Goal: Information Seeking & Learning: Learn about a topic

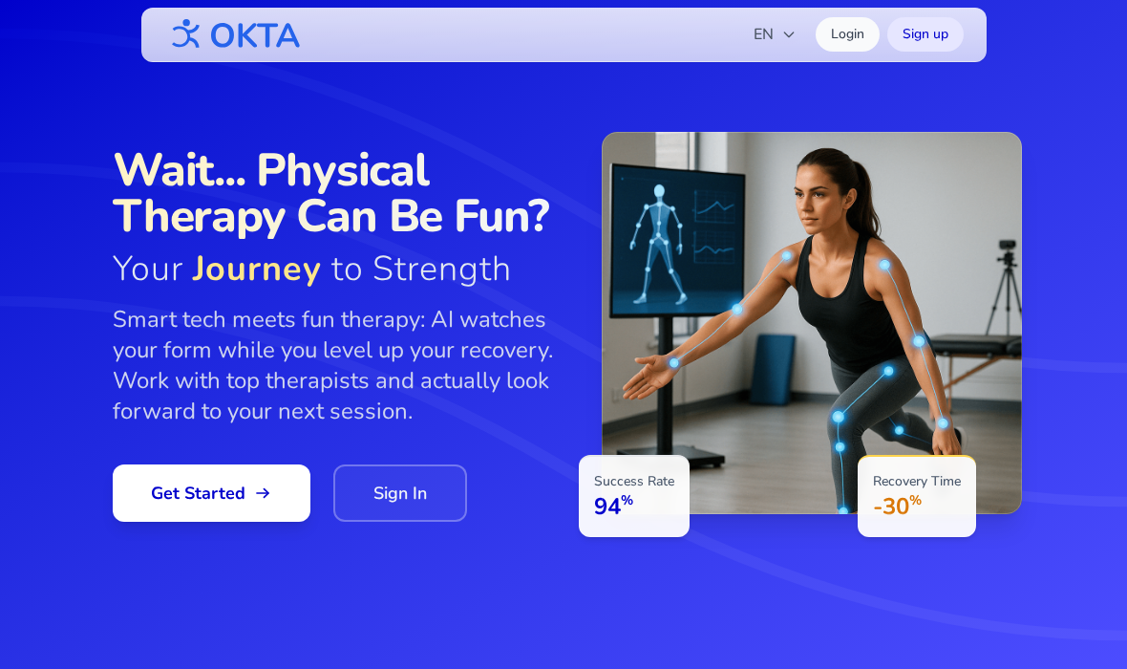
click at [790, 38] on icon "button" at bounding box center [788, 34] width 15 height 15
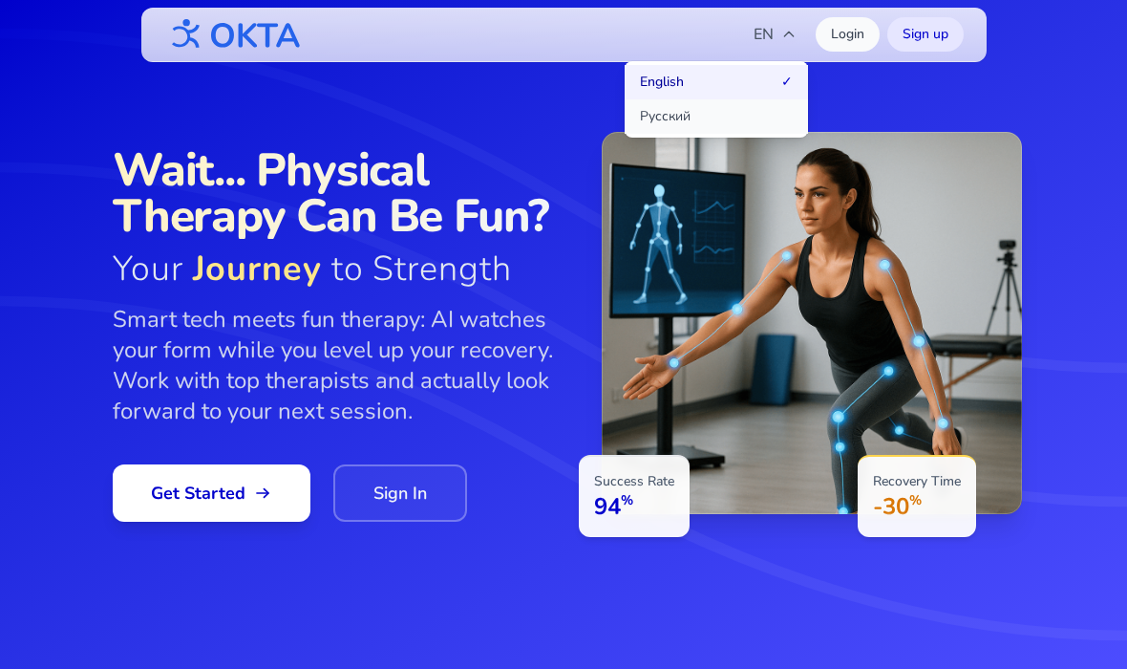
click at [773, 120] on button "Русский" at bounding box center [716, 116] width 183 height 34
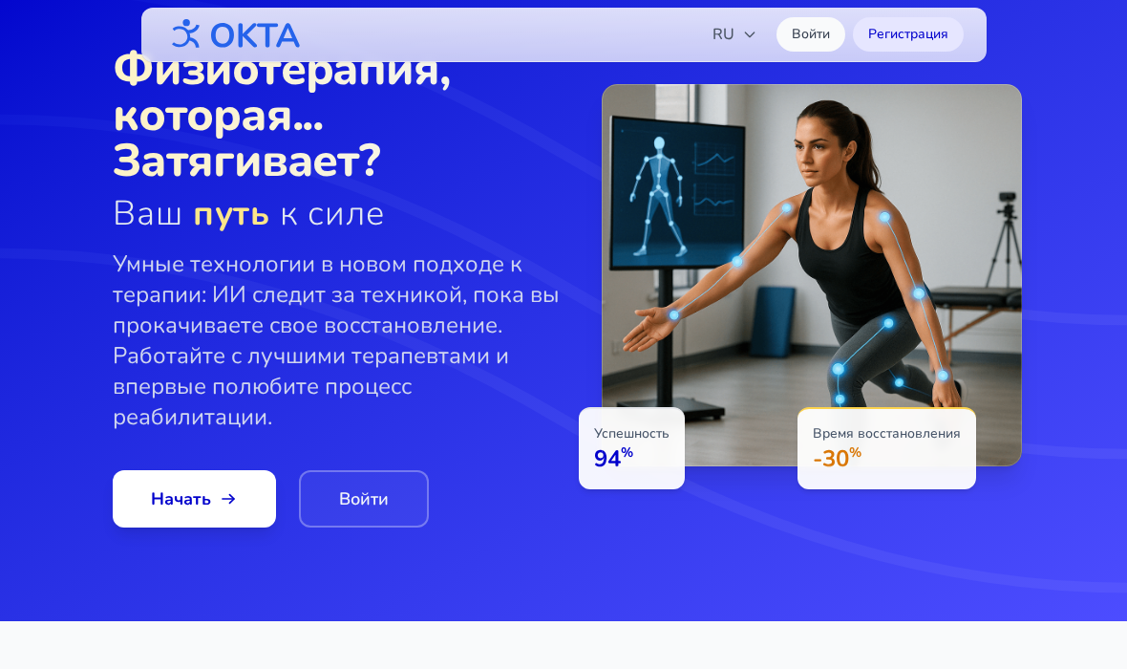
scroll to position [49, 0]
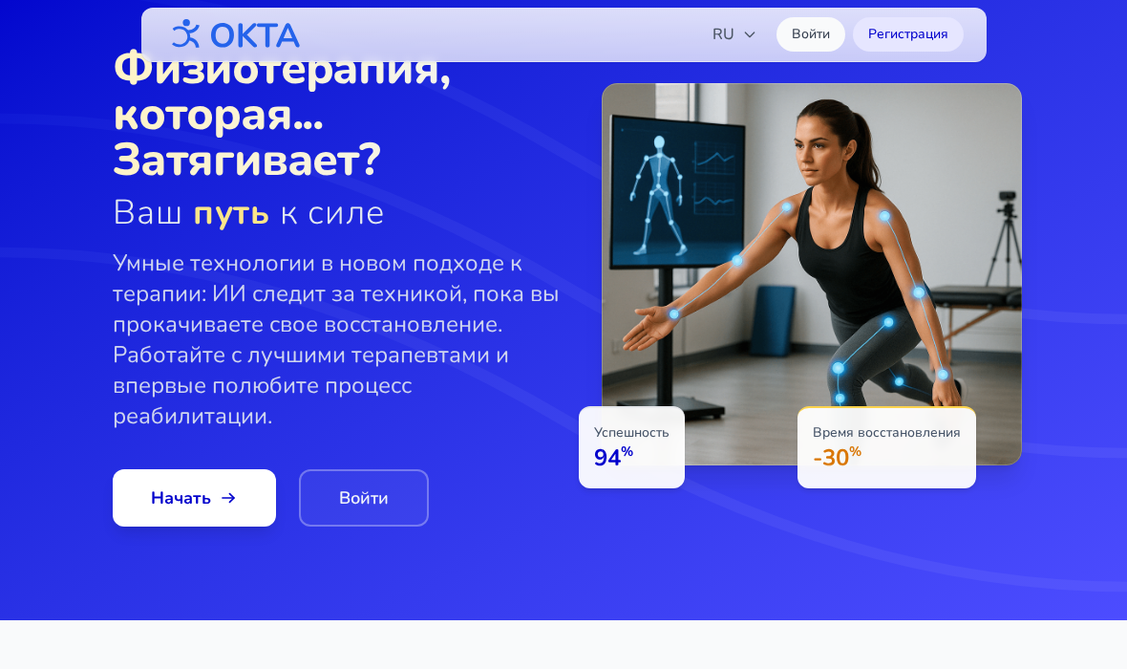
click at [376, 489] on link "Войти" at bounding box center [364, 497] width 130 height 57
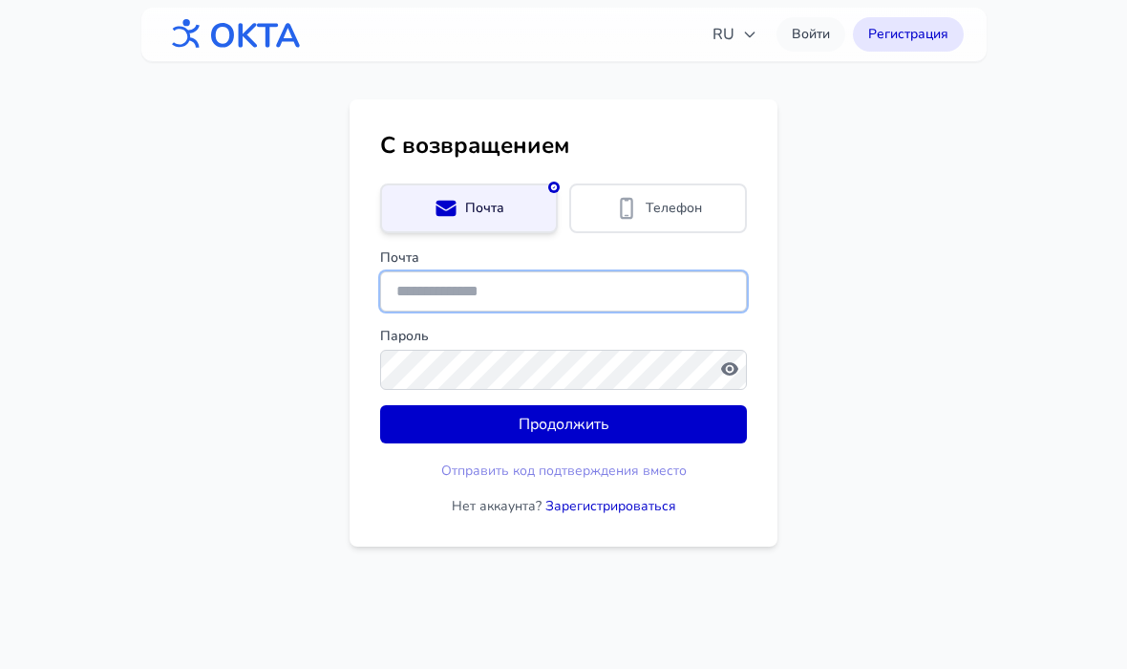
type input "**********"
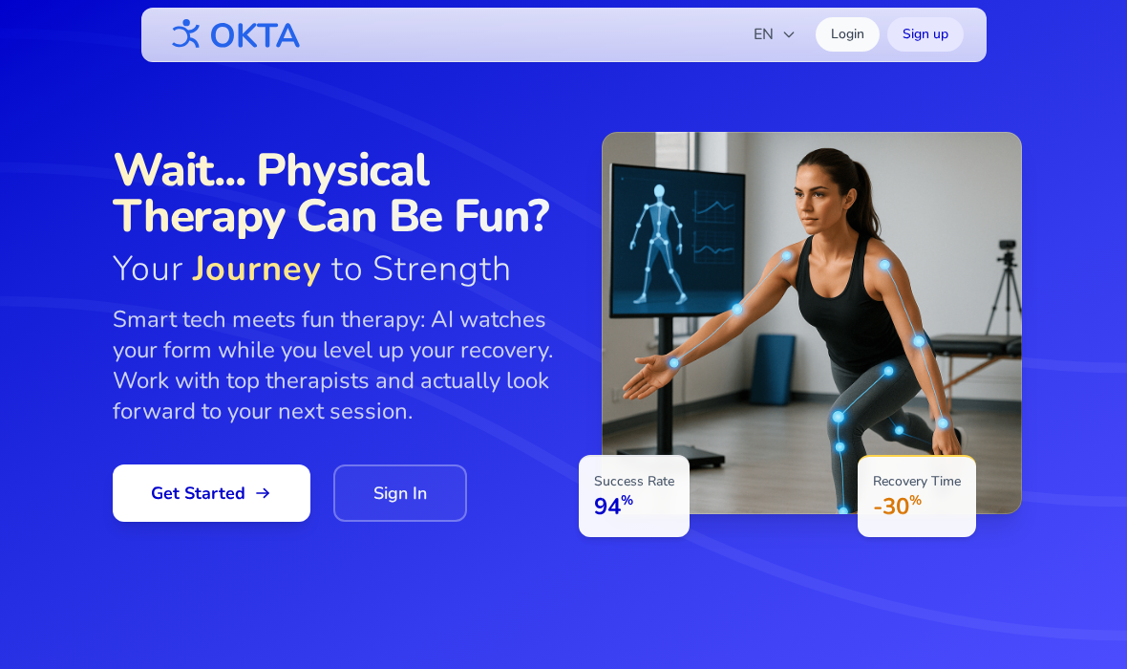
click at [798, 30] on button "EN" at bounding box center [775, 34] width 66 height 38
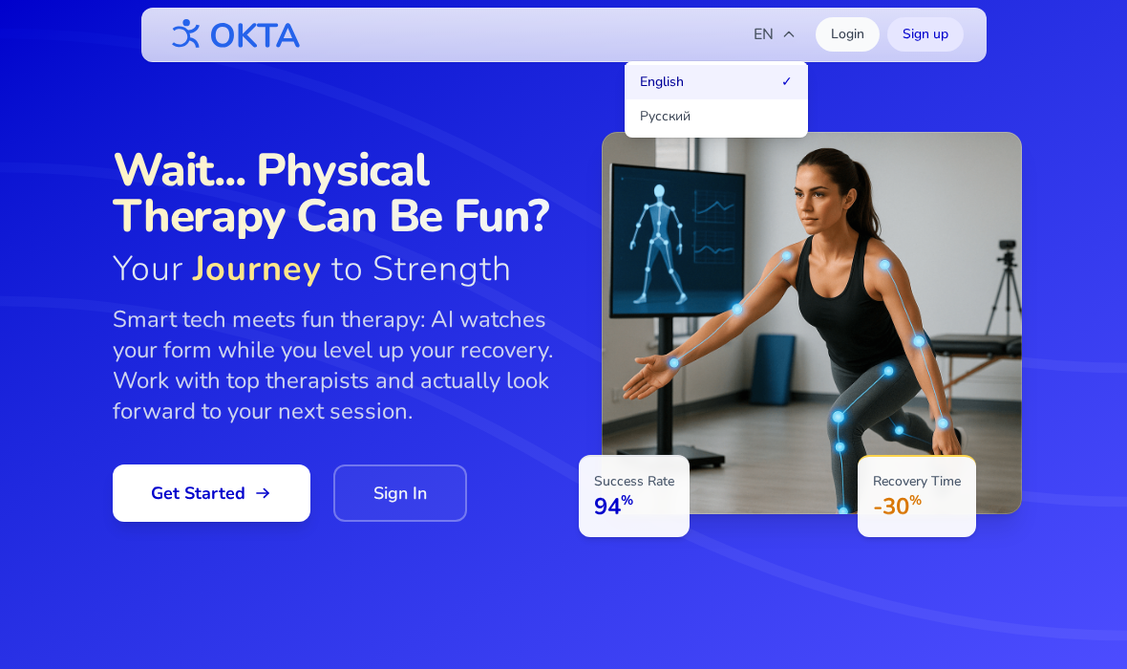
click at [743, 117] on button "Русский" at bounding box center [716, 116] width 183 height 34
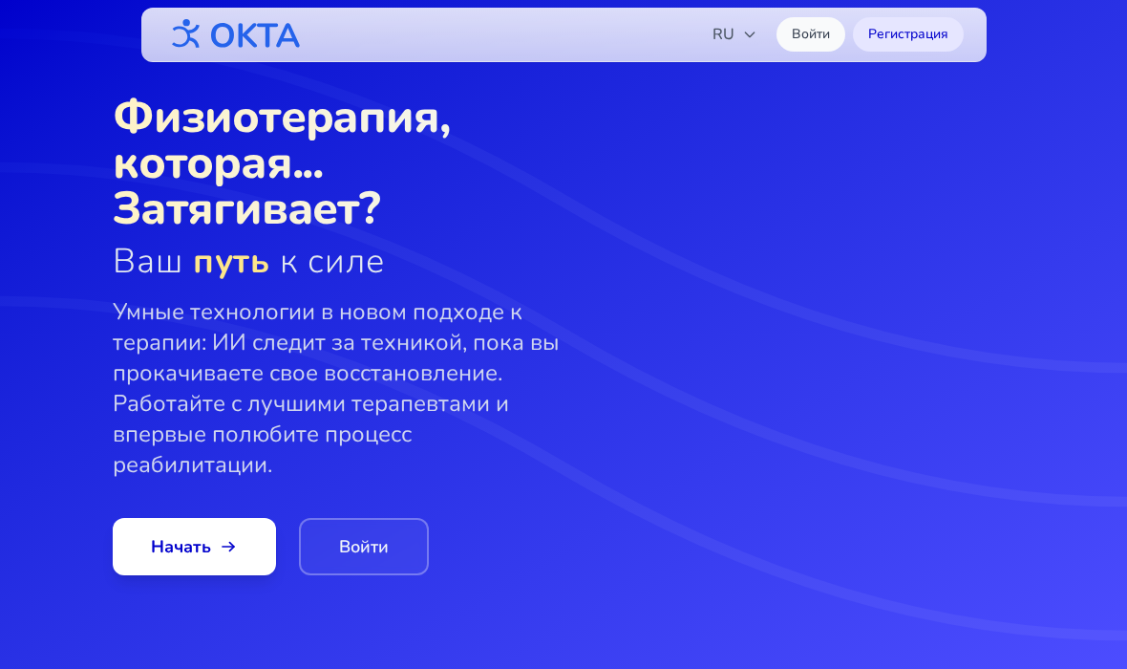
click at [355, 519] on link "Войти" at bounding box center [364, 546] width 130 height 57
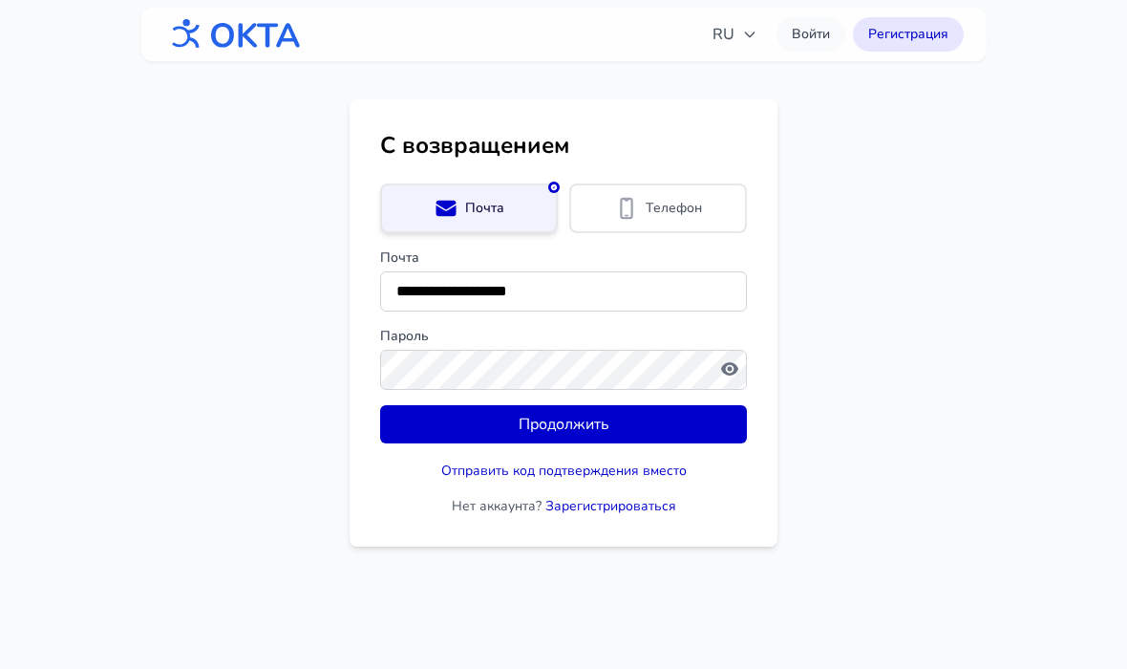
click at [672, 429] on button "Продолжить" at bounding box center [563, 424] width 367 height 38
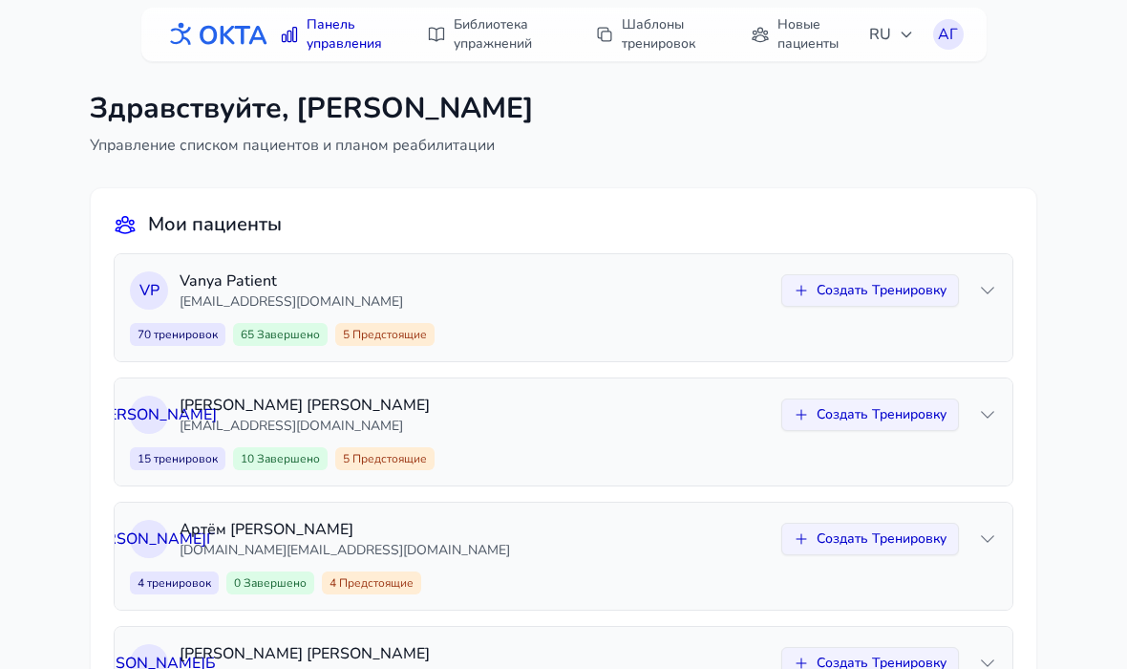
click at [476, 2] on div "Здравствуйте, Артем Горохов Управление списком пациентов и планом реабилитации …" at bounding box center [563, 517] width 1127 height 1034
click at [480, 32] on link "Библиотека упражнений" at bounding box center [492, 34] width 153 height 53
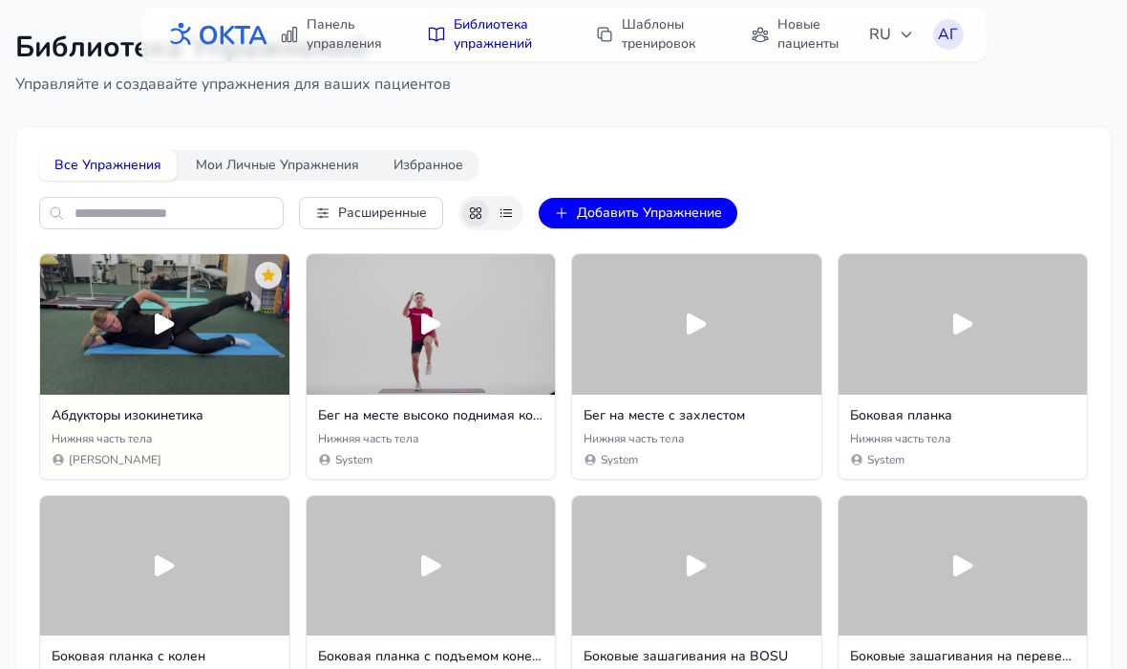
scroll to position [108, 0]
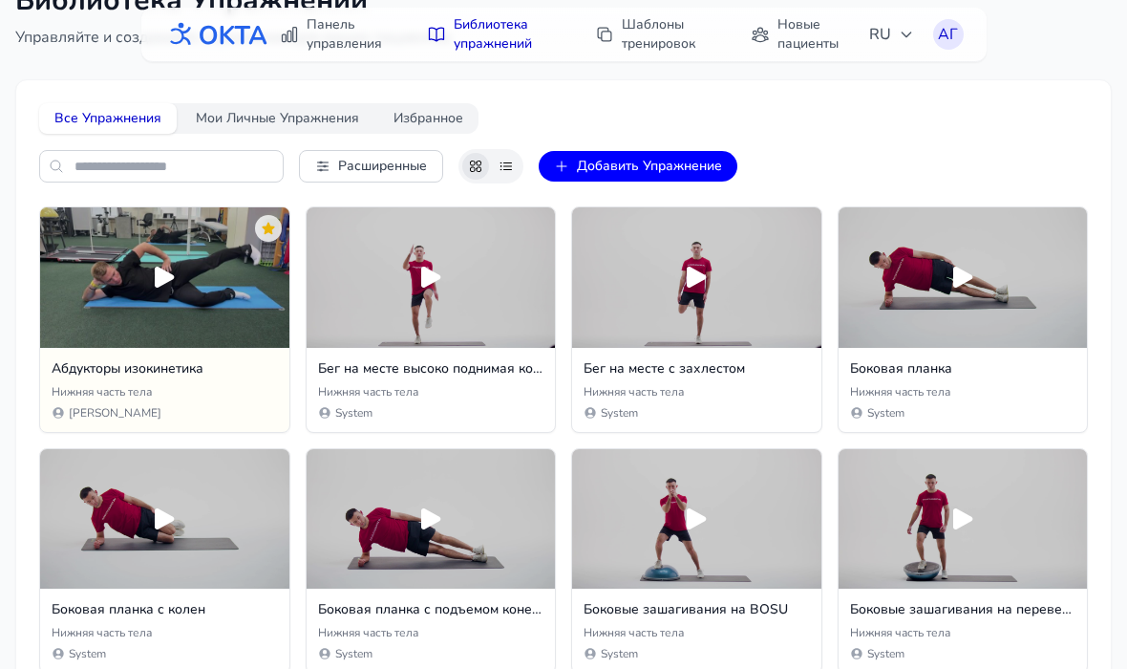
click at [441, 277] on icon at bounding box center [431, 277] width 31 height 31
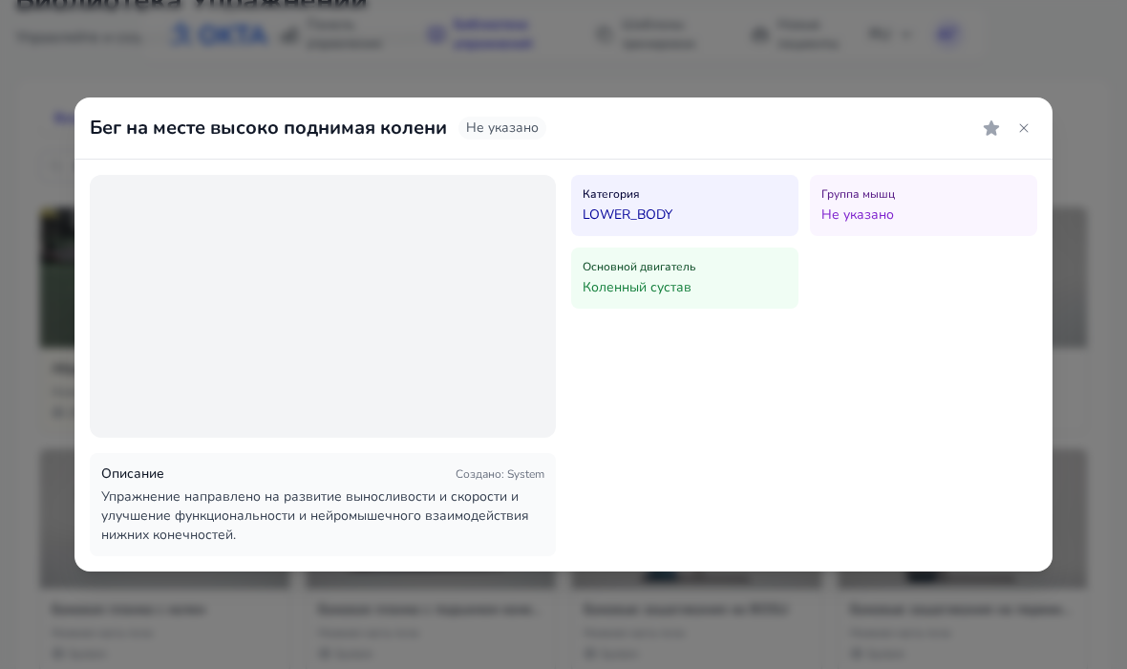
click at [1031, 130] on icon at bounding box center [1023, 127] width 15 height 15
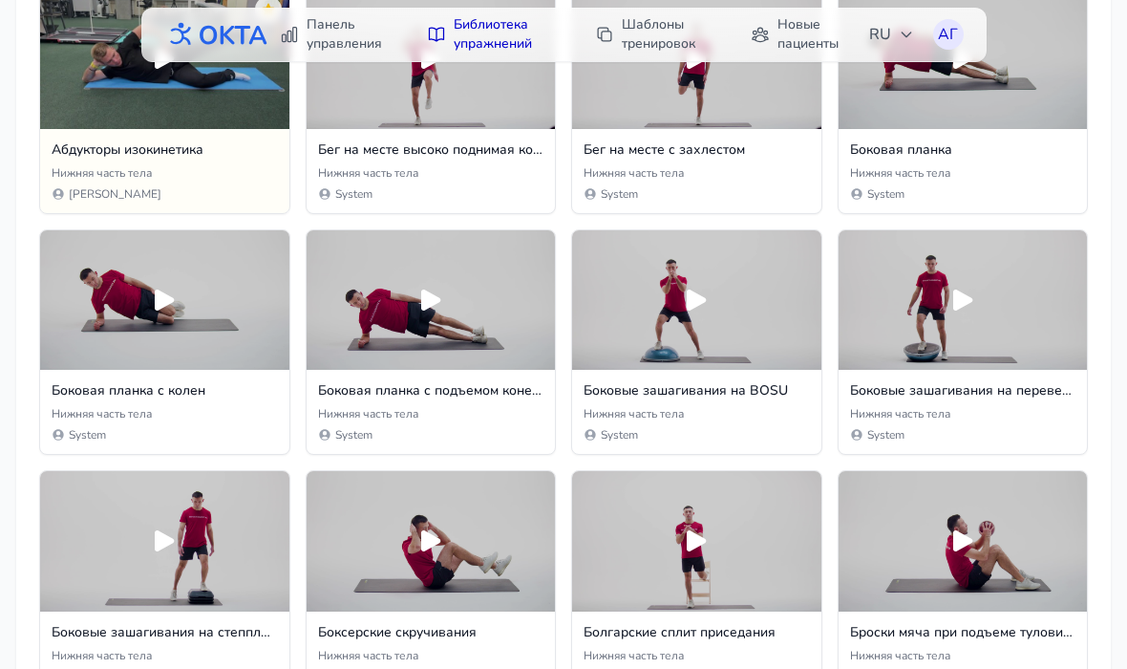
scroll to position [330, 0]
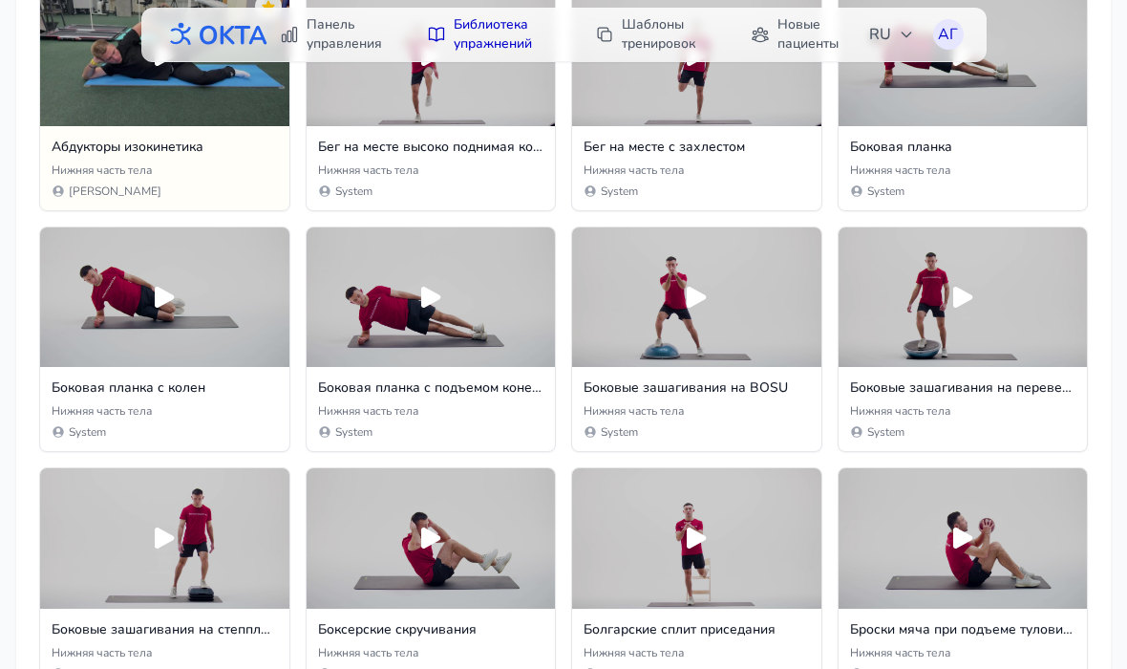
click at [695, 312] on icon at bounding box center [696, 297] width 31 height 31
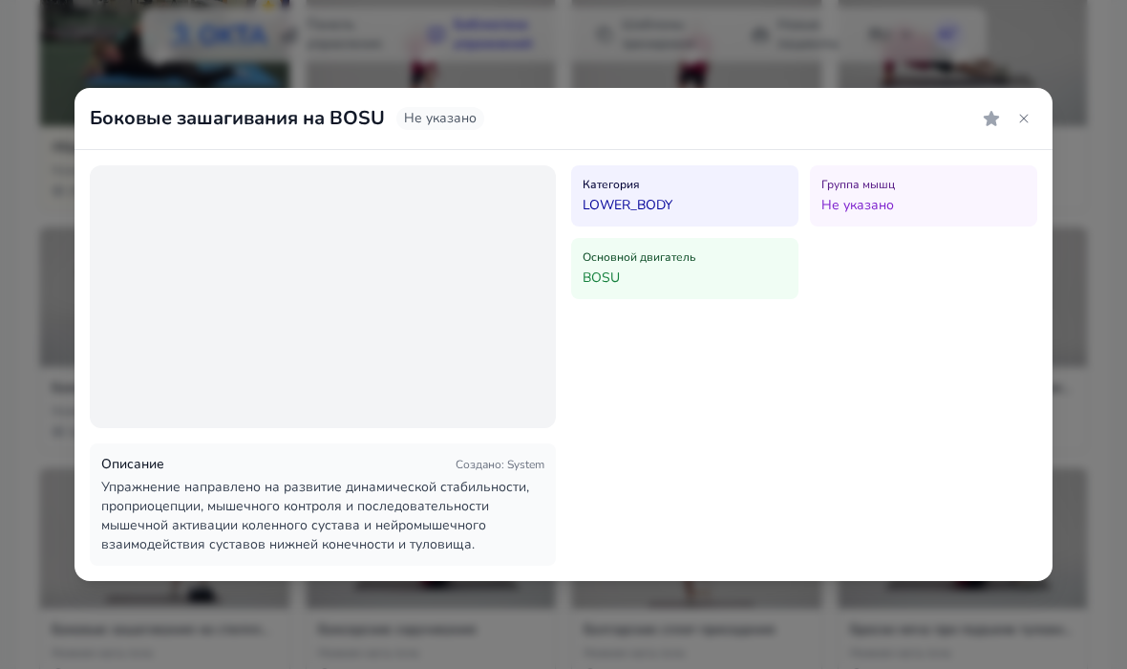
click at [1034, 107] on div at bounding box center [1006, 118] width 61 height 31
click at [1026, 119] on icon at bounding box center [1023, 118] width 15 height 15
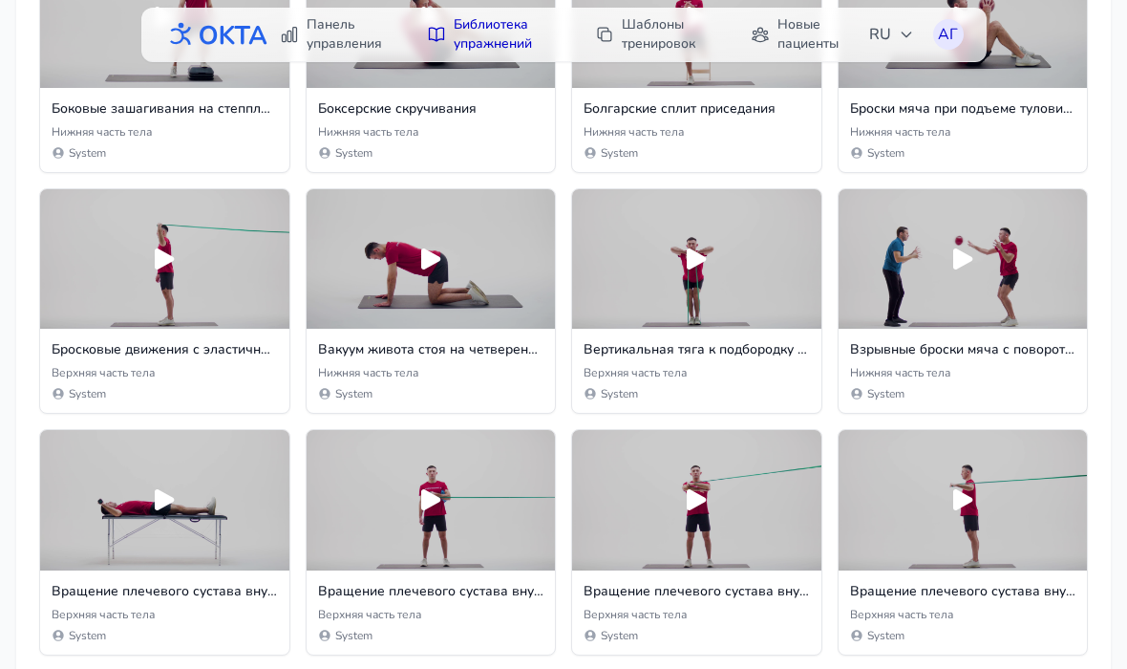
scroll to position [857, 0]
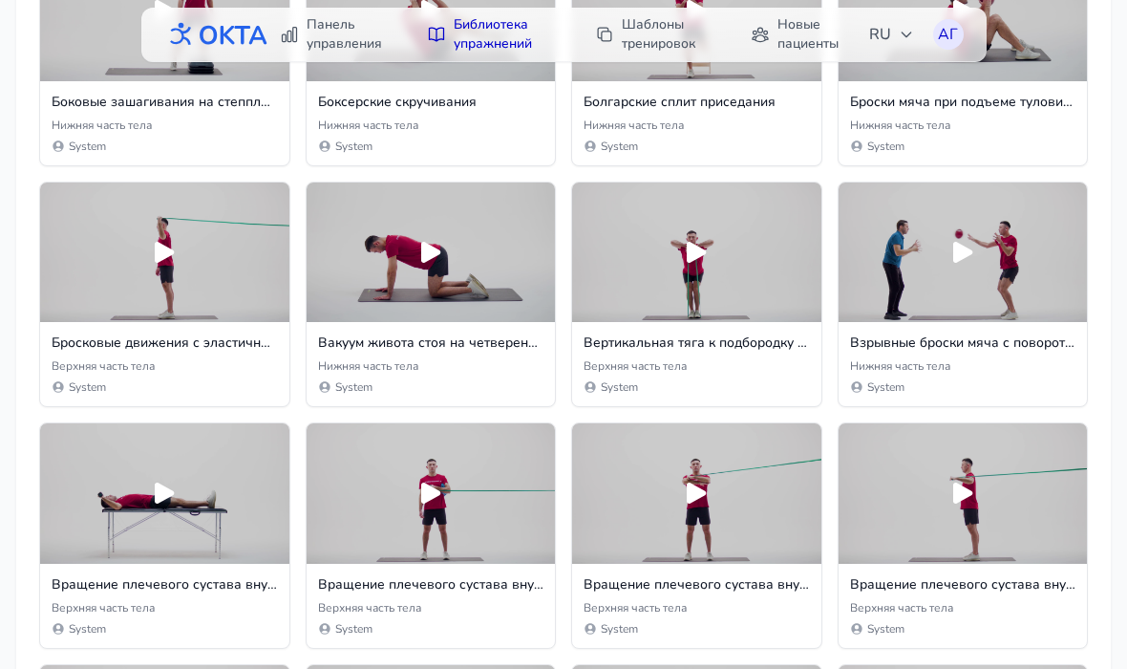
click at [428, 261] on icon at bounding box center [430, 252] width 19 height 21
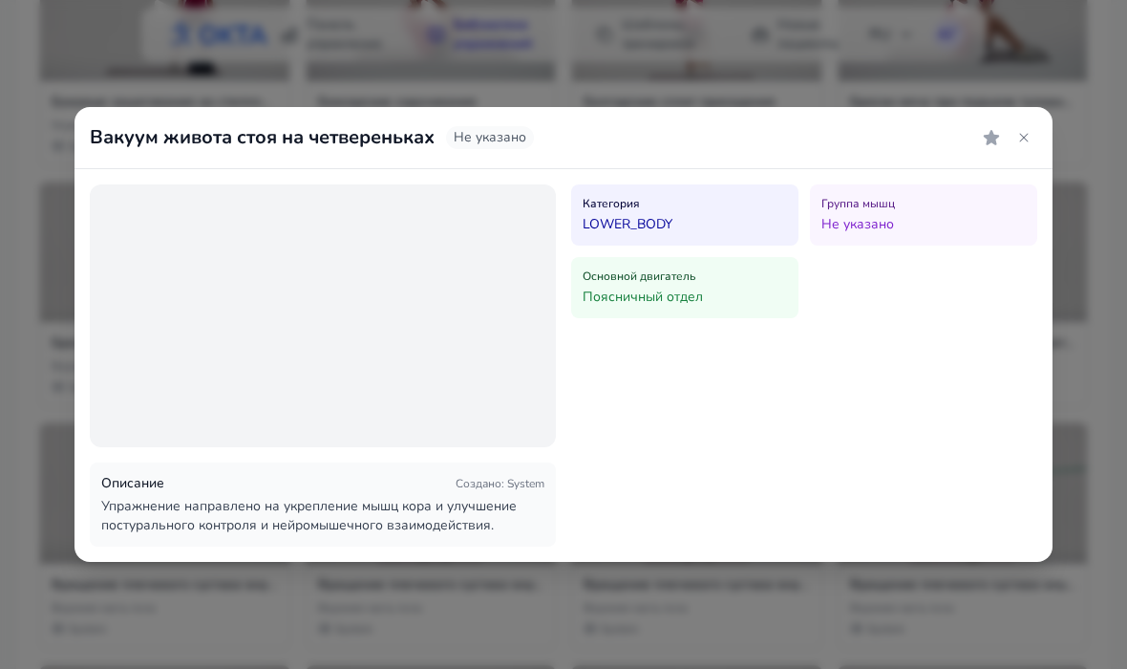
click at [1024, 139] on icon at bounding box center [1023, 137] width 15 height 15
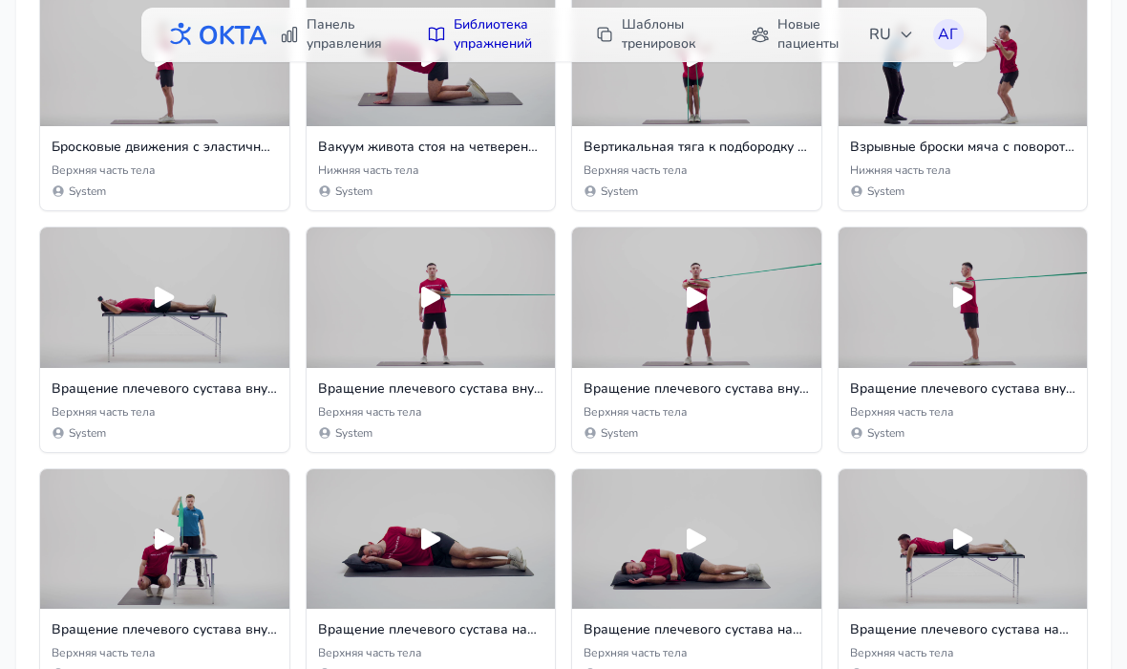
scroll to position [1059, 0]
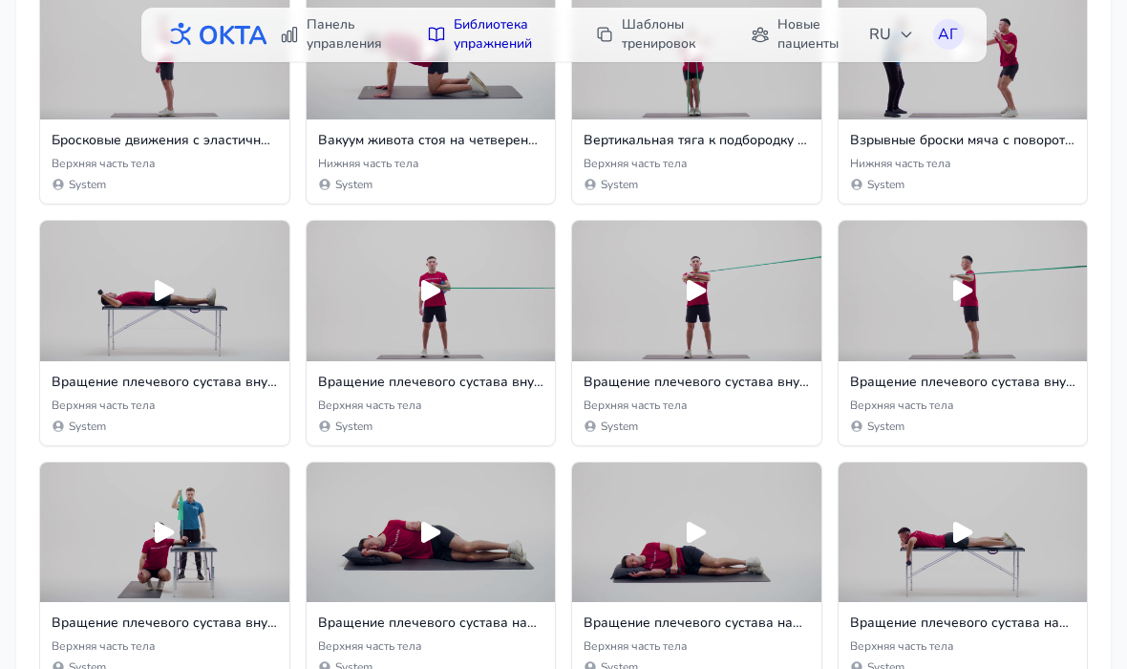
click at [966, 290] on icon at bounding box center [962, 290] width 19 height 21
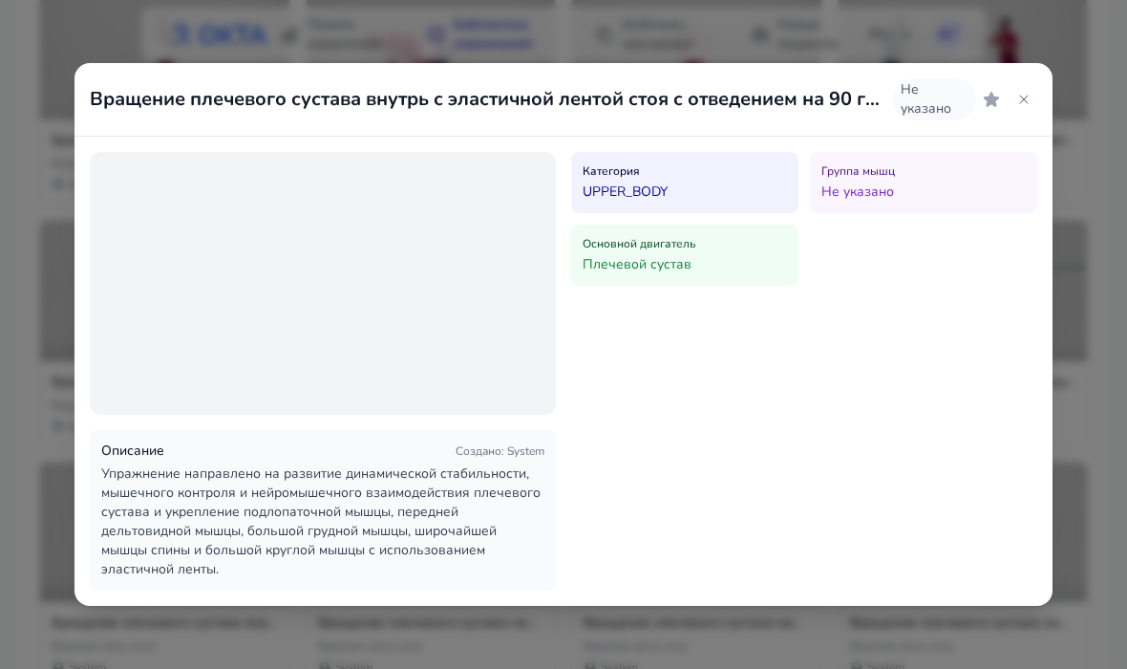
click at [1029, 95] on icon at bounding box center [1023, 99] width 15 height 15
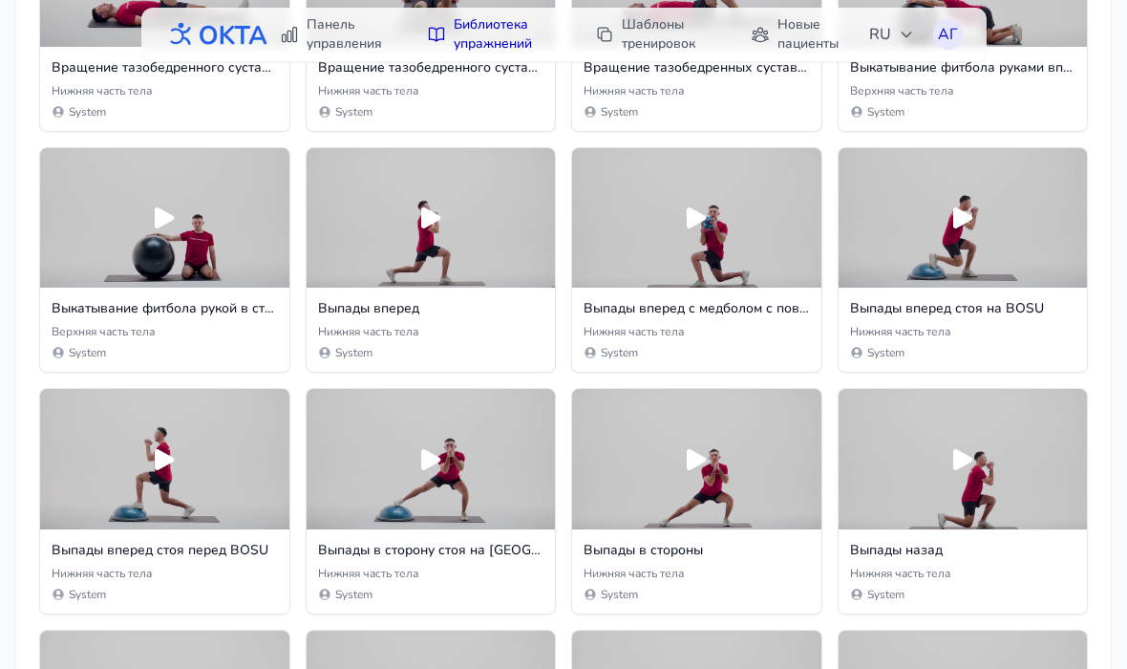
scroll to position [2345, 0]
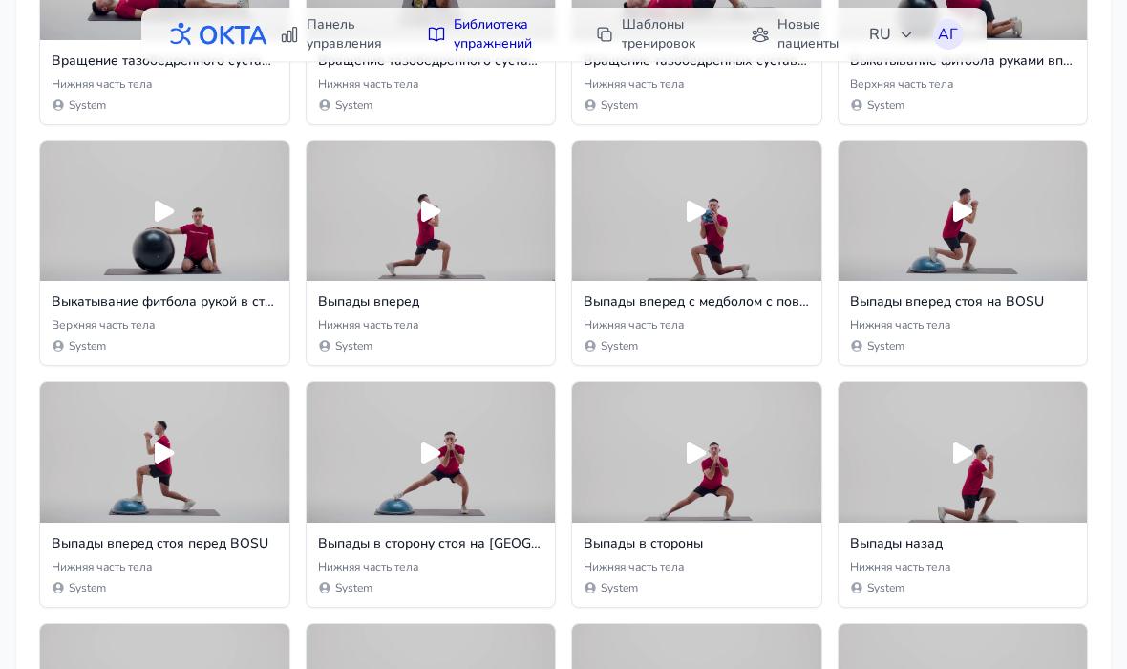
click at [683, 226] on icon at bounding box center [696, 211] width 31 height 31
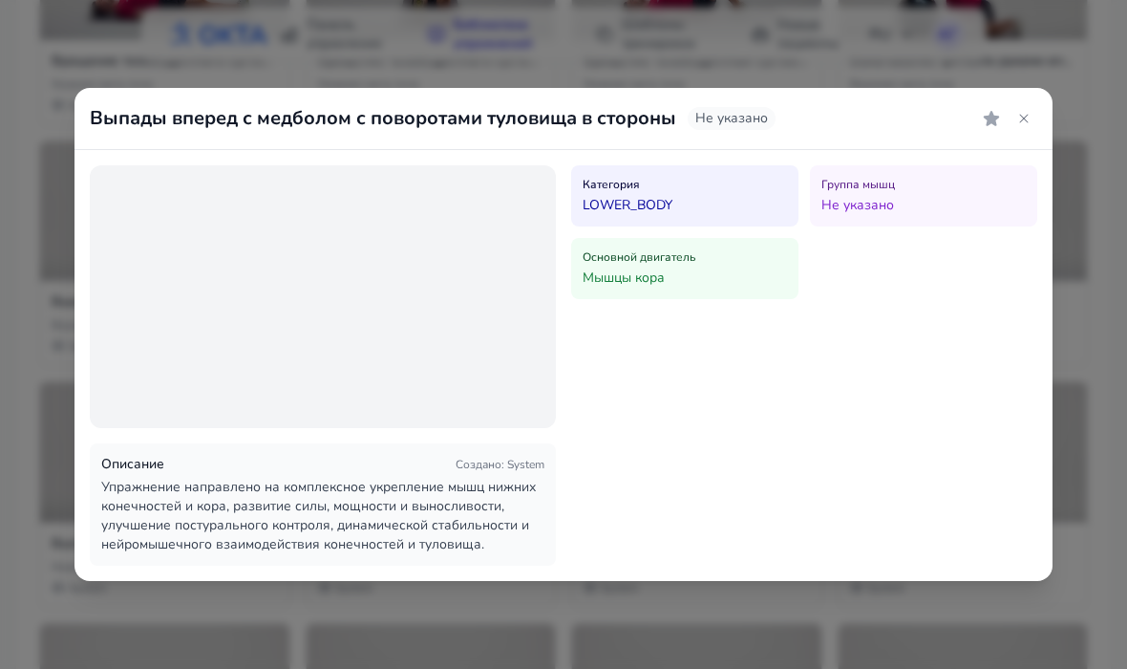
click at [1030, 123] on icon at bounding box center [1023, 118] width 15 height 15
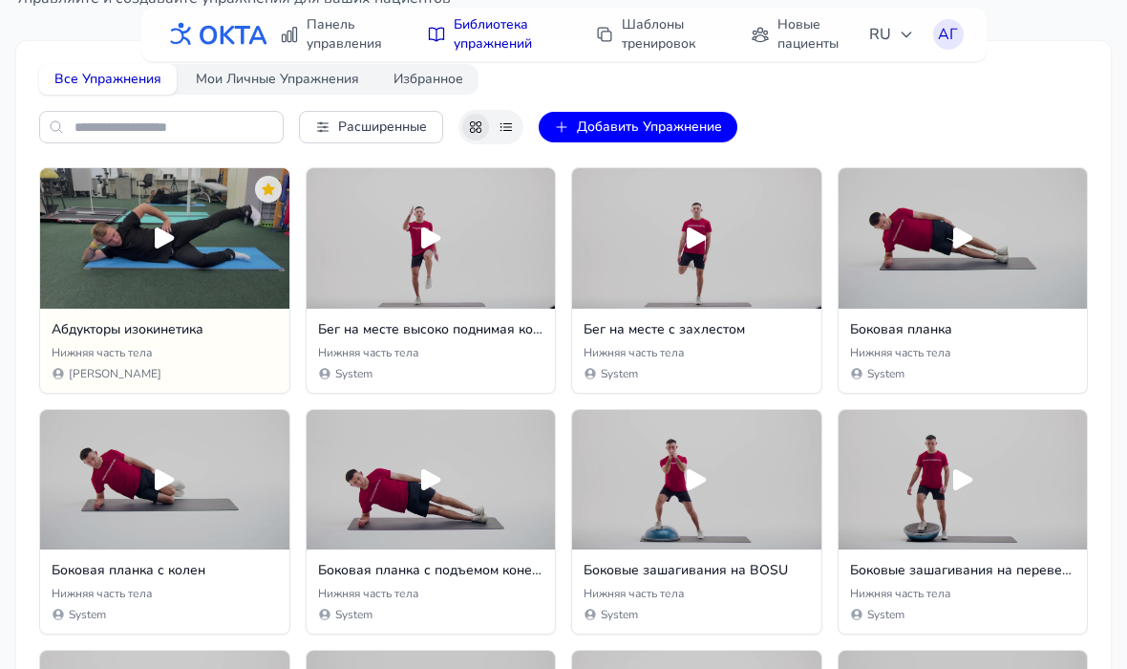
scroll to position [0, 0]
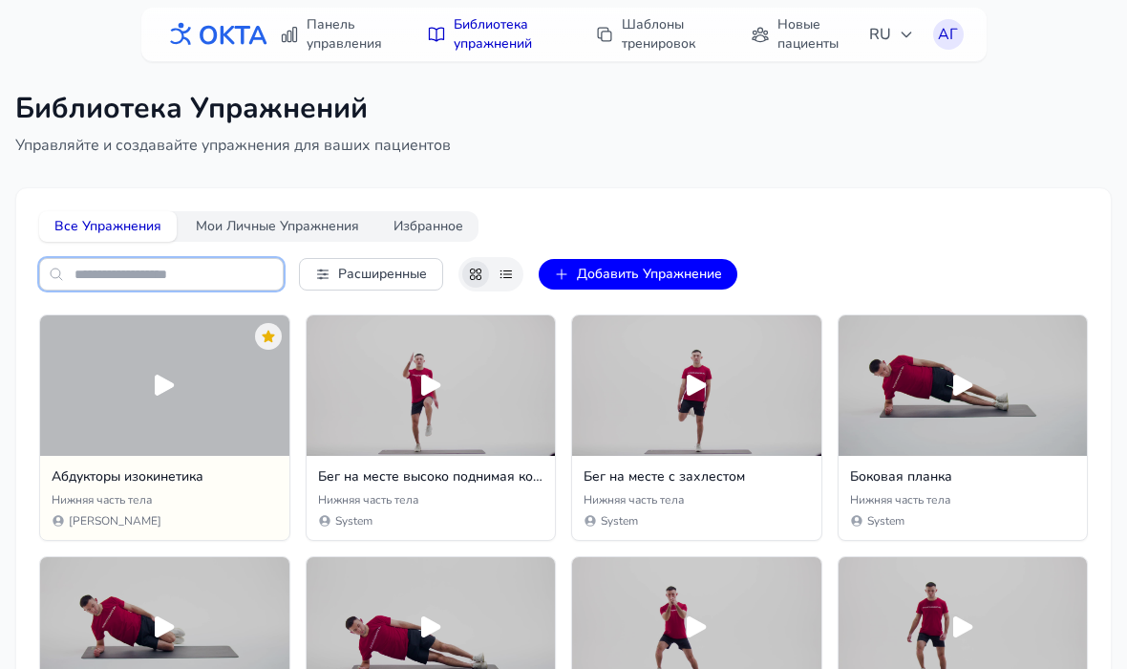
click at [135, 267] on input "text" at bounding box center [161, 274] width 245 height 32
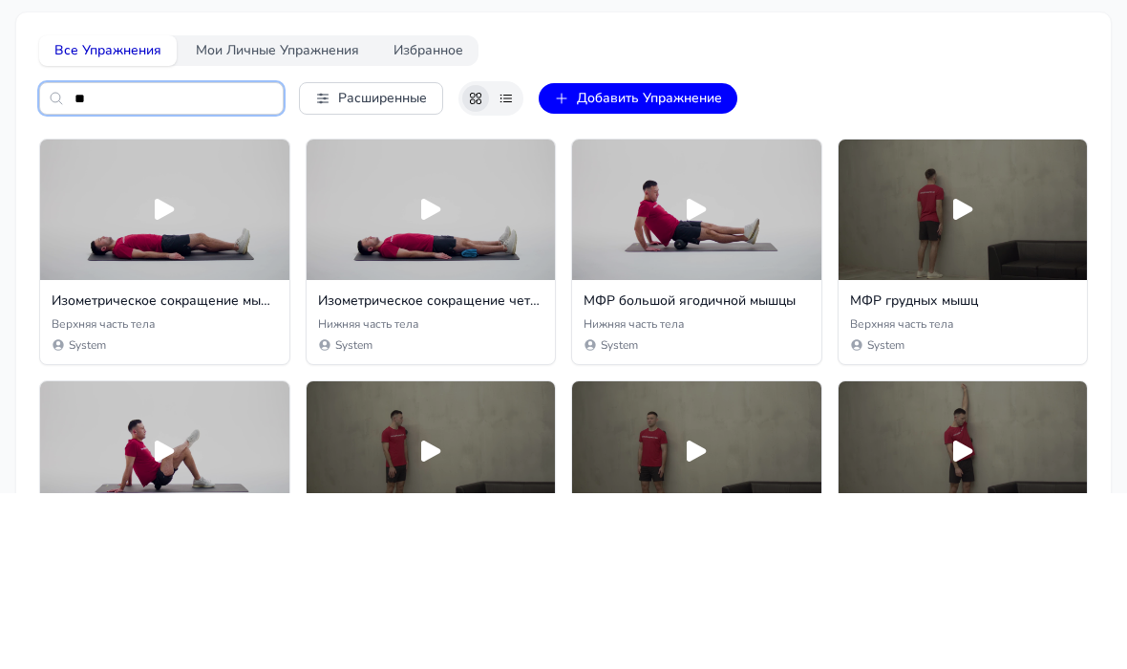
type input "*"
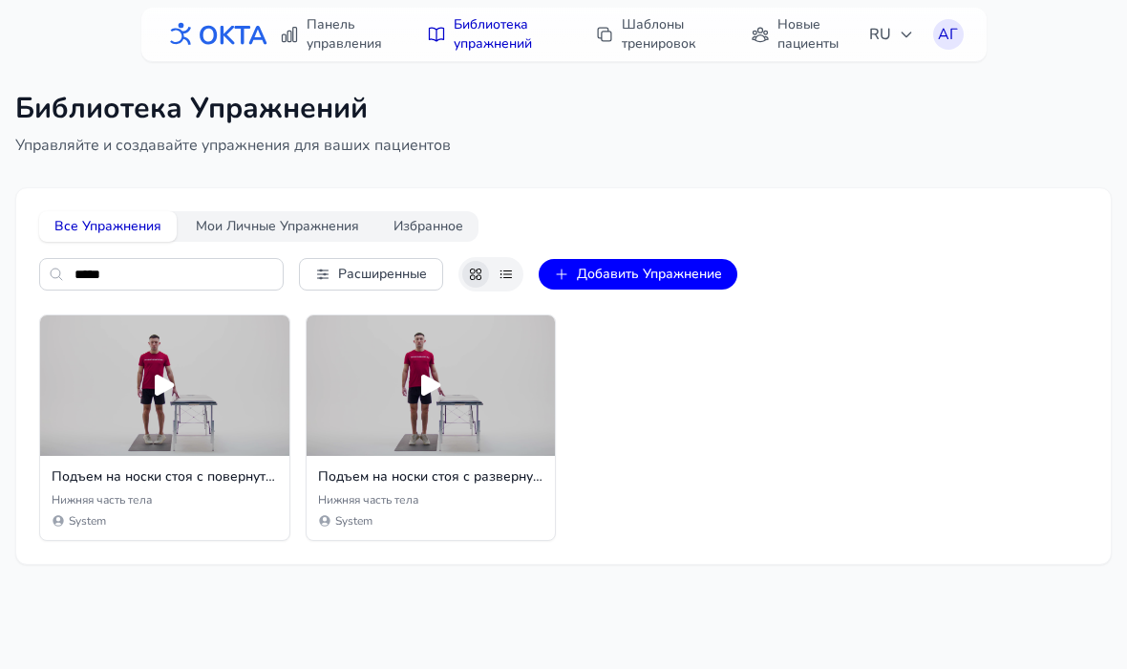
click at [172, 386] on icon at bounding box center [164, 384] width 19 height 21
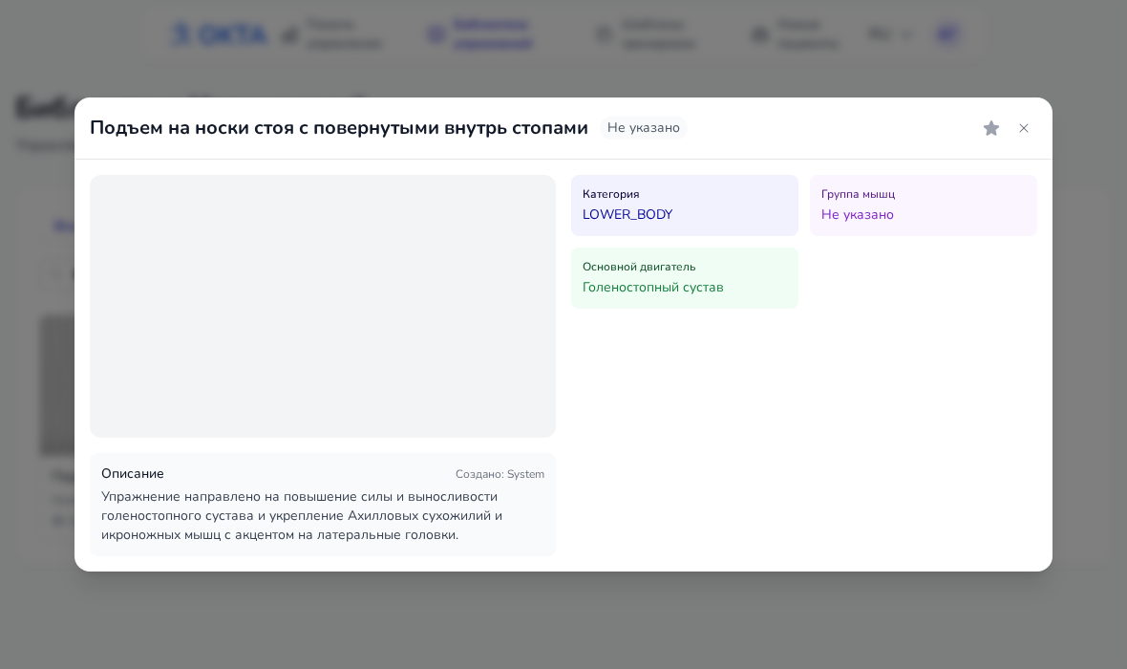
click at [1033, 124] on button at bounding box center [1024, 128] width 27 height 27
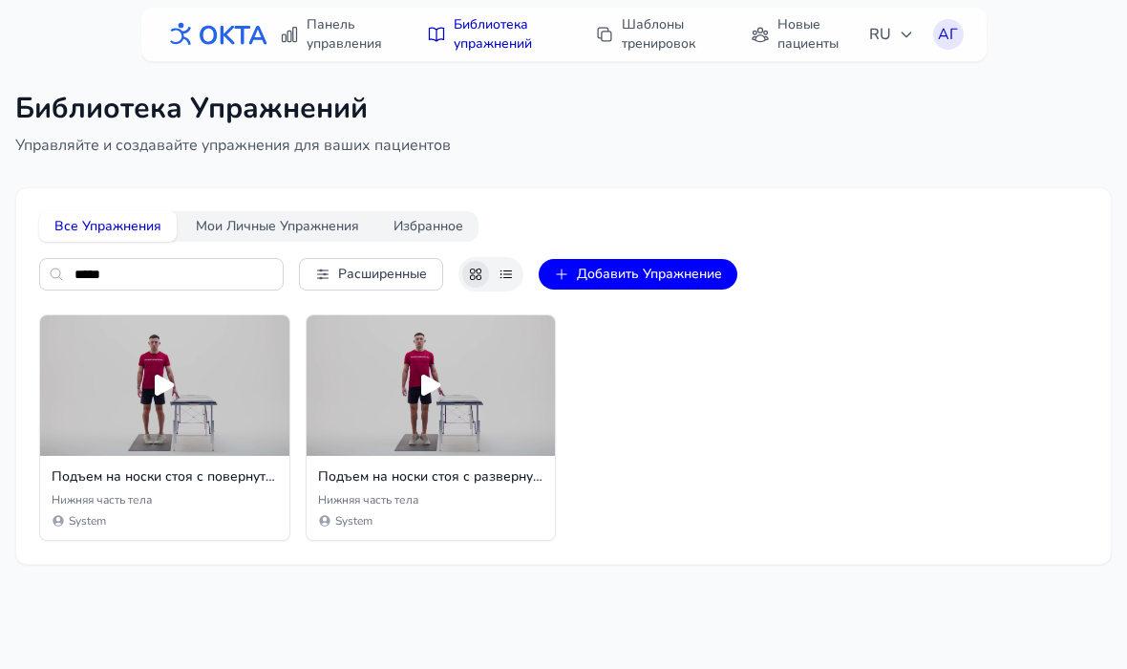
click at [434, 399] on icon at bounding box center [431, 385] width 31 height 31
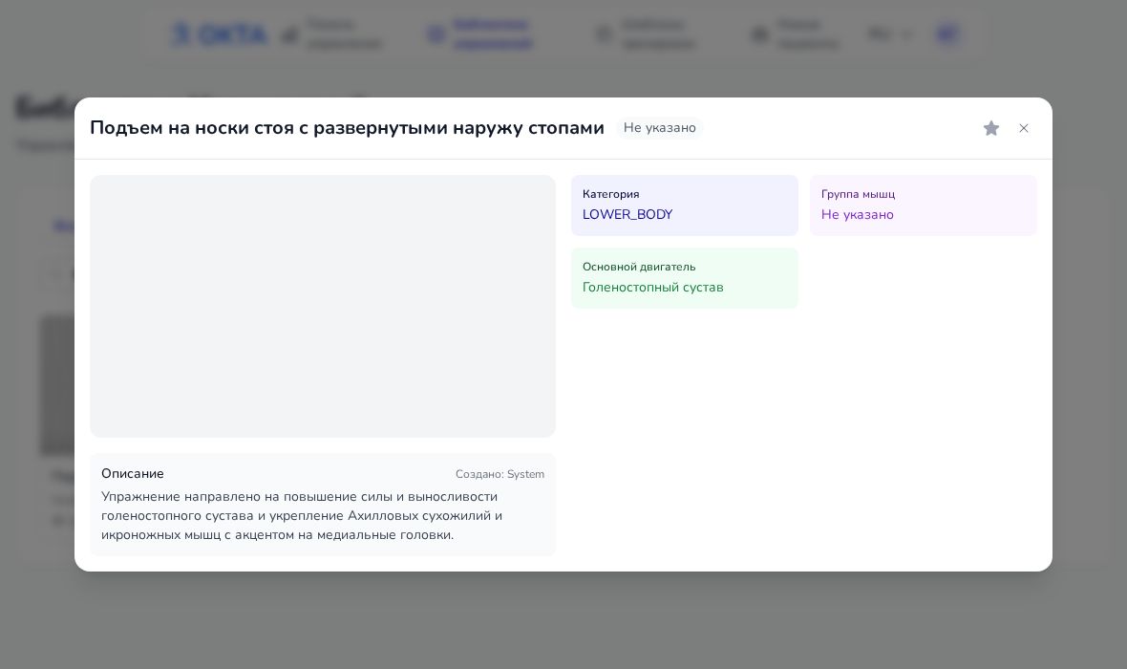
click at [1036, 116] on div at bounding box center [1006, 128] width 61 height 31
click at [1030, 128] on icon at bounding box center [1023, 127] width 15 height 15
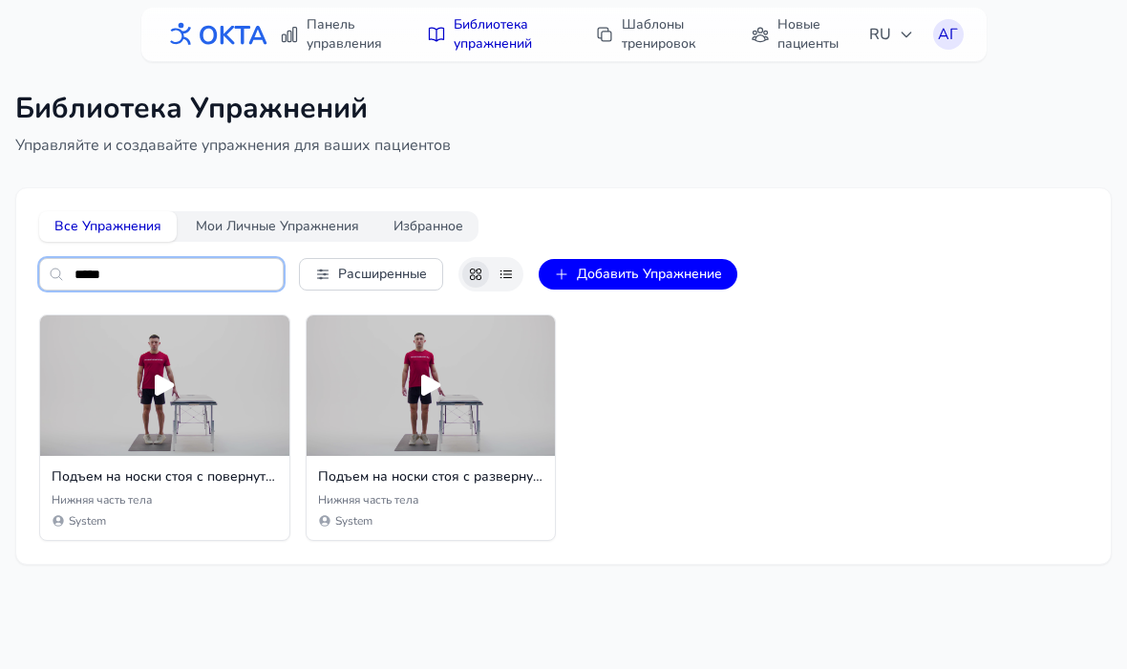
click at [165, 274] on input "*****" at bounding box center [161, 274] width 245 height 32
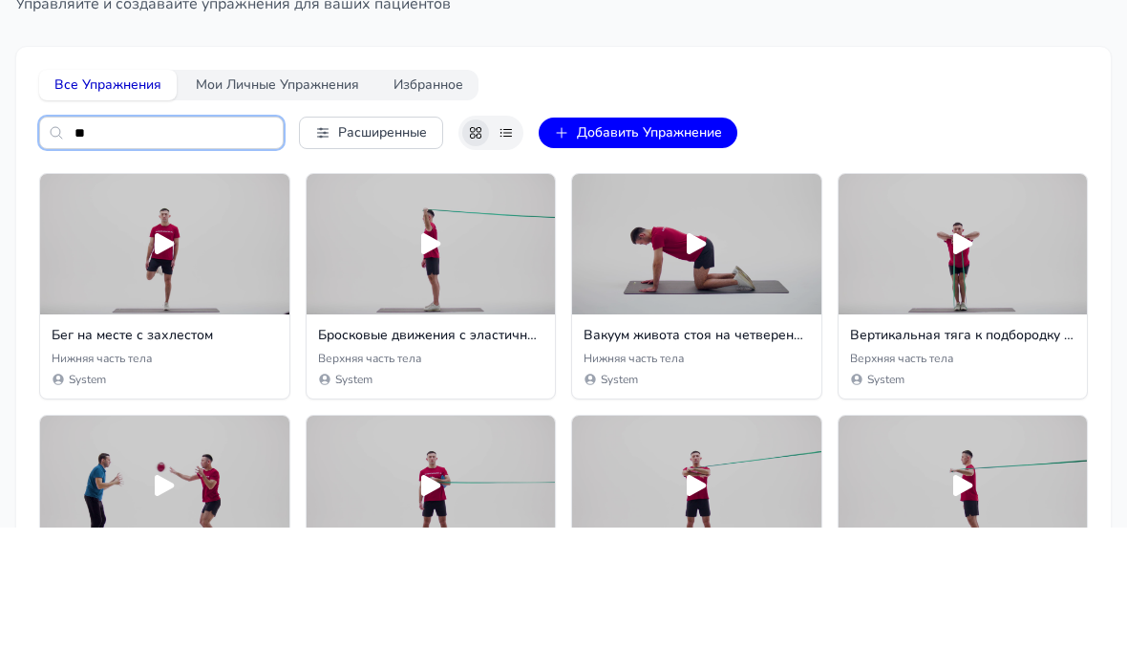
type input "*"
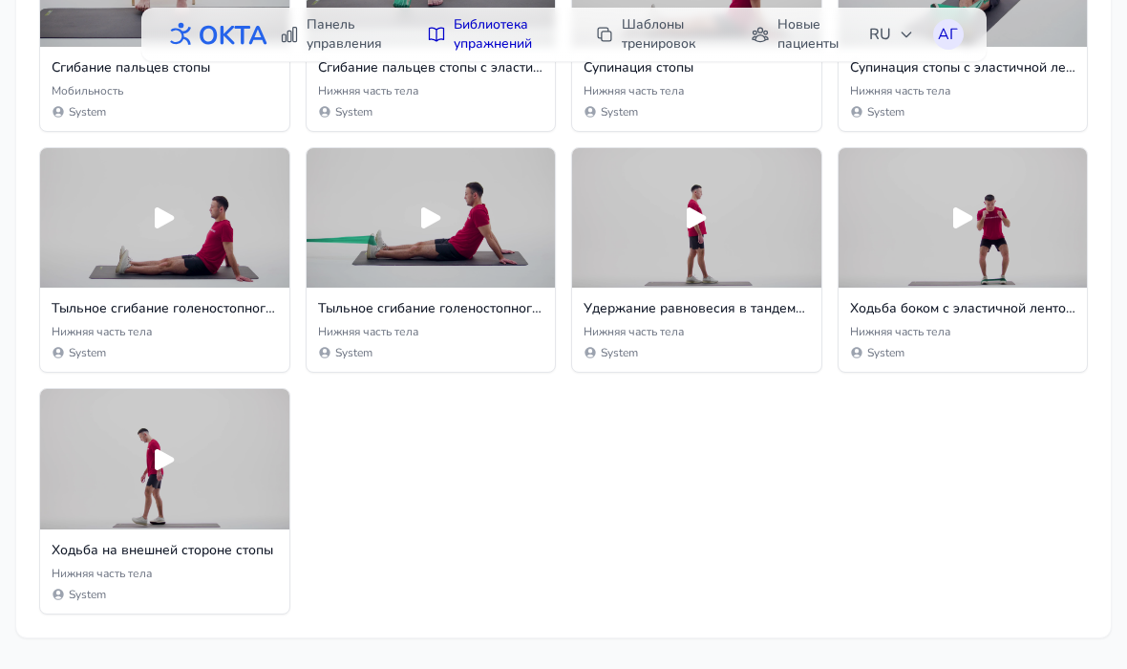
scroll to position [3318, 0]
type input "****"
click at [689, 217] on icon at bounding box center [696, 217] width 19 height 21
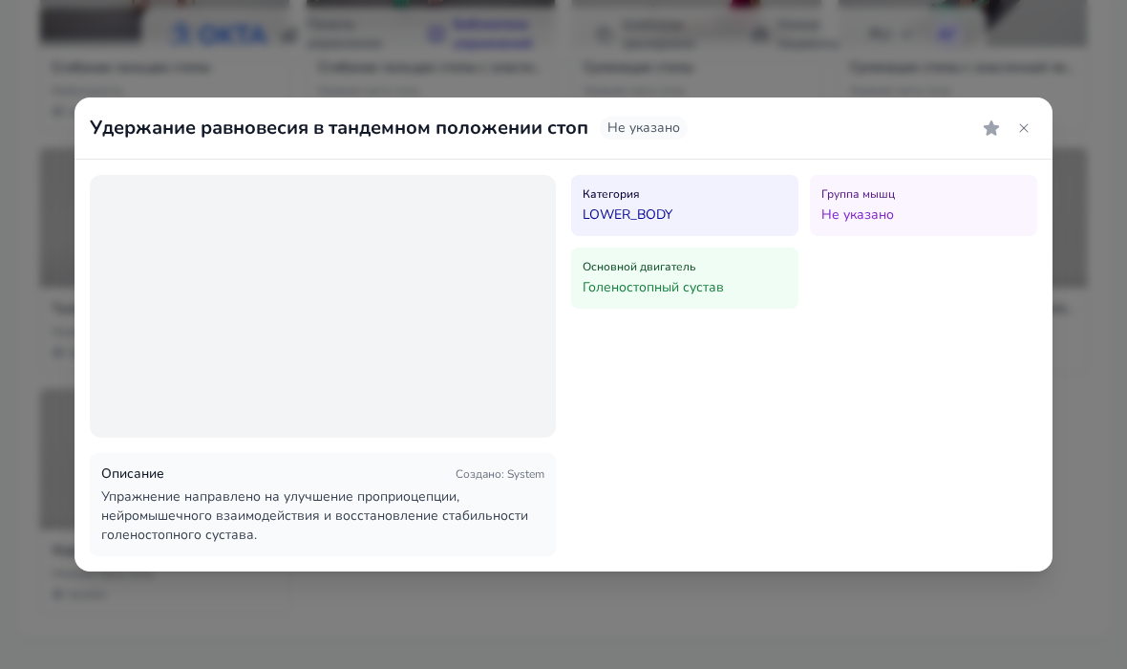
click at [1030, 77] on div "Удержание равновесия в тандемном положении стоп Не указано Описание Создано : S…" at bounding box center [563, 334] width 1127 height 669
click at [1035, 75] on div "Удержание равновесия в тандемном положении стоп Не указано Описание Создано : S…" at bounding box center [563, 334] width 1127 height 669
click at [1014, 87] on div "Удержание равновесия в тандемном положении стоп Не указано Описание Создано : S…" at bounding box center [563, 334] width 1127 height 669
click at [1031, 82] on div "Удержание равновесия в тандемном положении стоп Не указано Описание Создано : S…" at bounding box center [563, 334] width 1127 height 669
click at [1026, 86] on div "Удержание равновесия в тандемном положении стоп Не указано Описание Создано : S…" at bounding box center [563, 334] width 1127 height 669
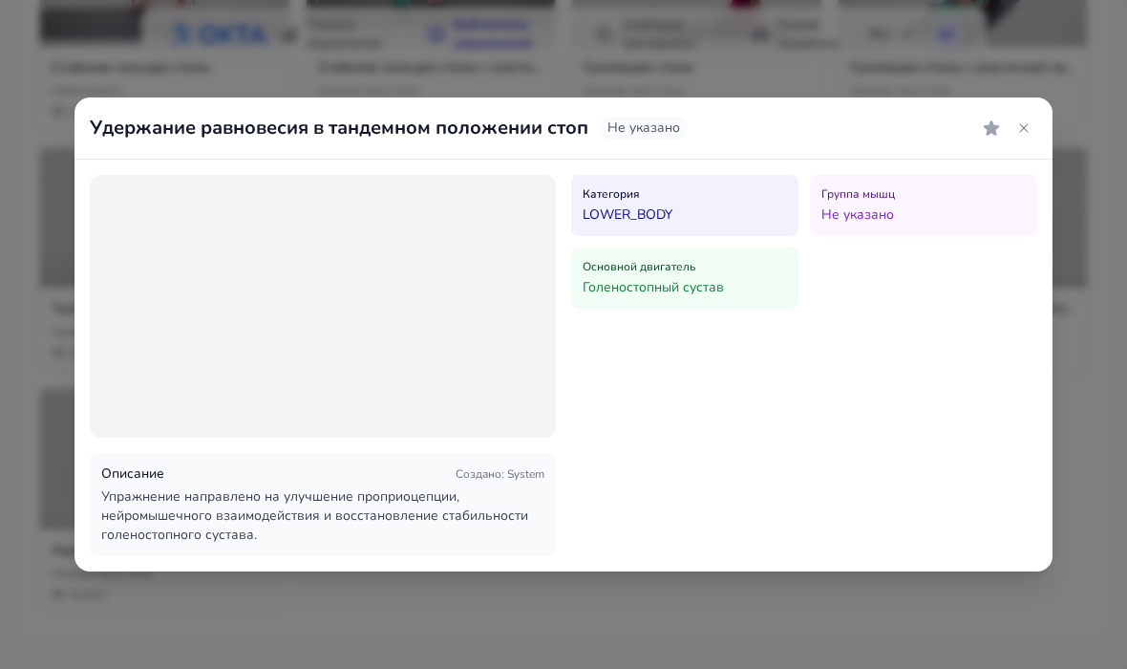
click at [1022, 84] on div "Удержание равновесия в тандемном положении стоп Не указано Описание Создано : S…" at bounding box center [563, 334] width 1127 height 669
click at [1021, 94] on div "Удержание равновесия в тандемном положении стоп Не указано Описание Создано : S…" at bounding box center [563, 334] width 1127 height 669
click at [1099, 85] on div "Удержание равновесия в тандемном положении стоп Не указано Описание Создано : S…" at bounding box center [563, 334] width 1127 height 669
click at [1075, 136] on div "Удержание равновесия в тандемном положении стоп Не указано Описание Создано : S…" at bounding box center [563, 334] width 1127 height 669
click at [1024, 88] on div "Удержание равновесия в тандемном положении стоп Не указано Описание Создано : S…" at bounding box center [563, 334] width 1127 height 669
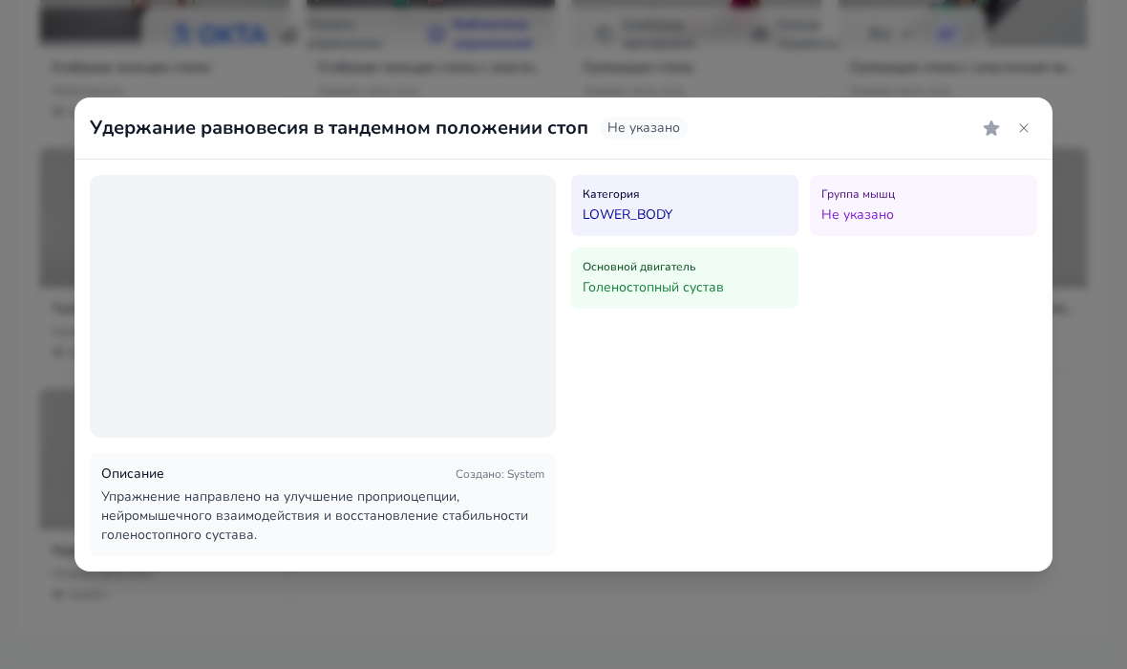
click at [1023, 87] on div "Удержание равновесия в тандемном положении стоп Не указано Описание Создано : S…" at bounding box center [563, 334] width 1127 height 669
click at [1038, 80] on div "Удержание равновесия в тандемном положении стоп Не указано Описание Создано : S…" at bounding box center [563, 334] width 1127 height 669
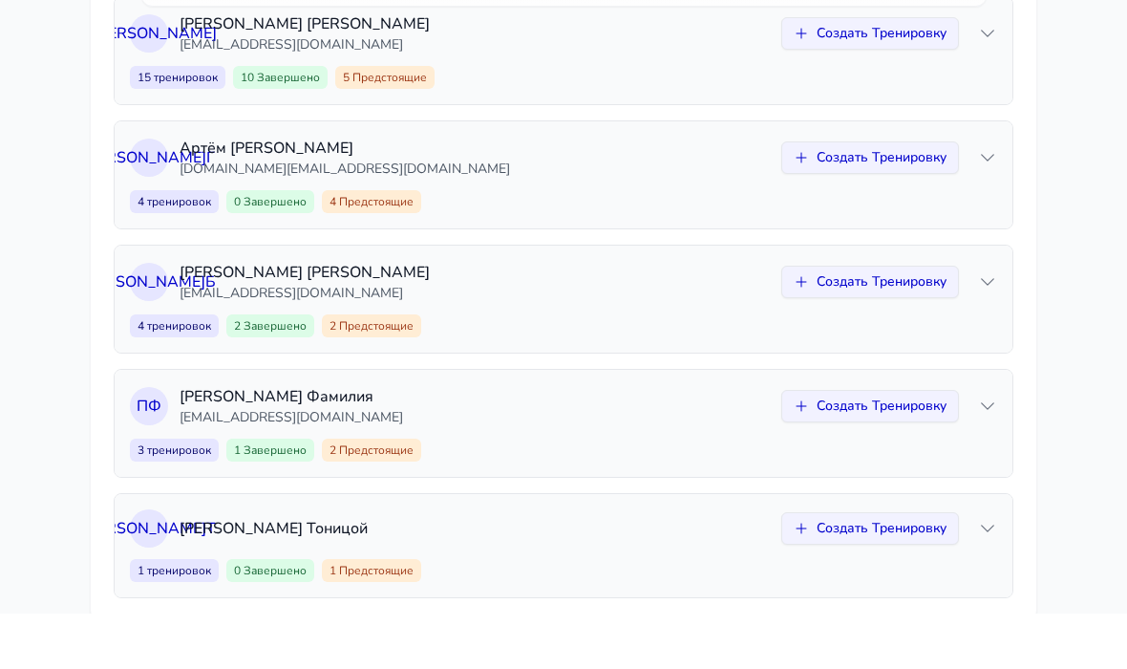
scroll to position [330, 0]
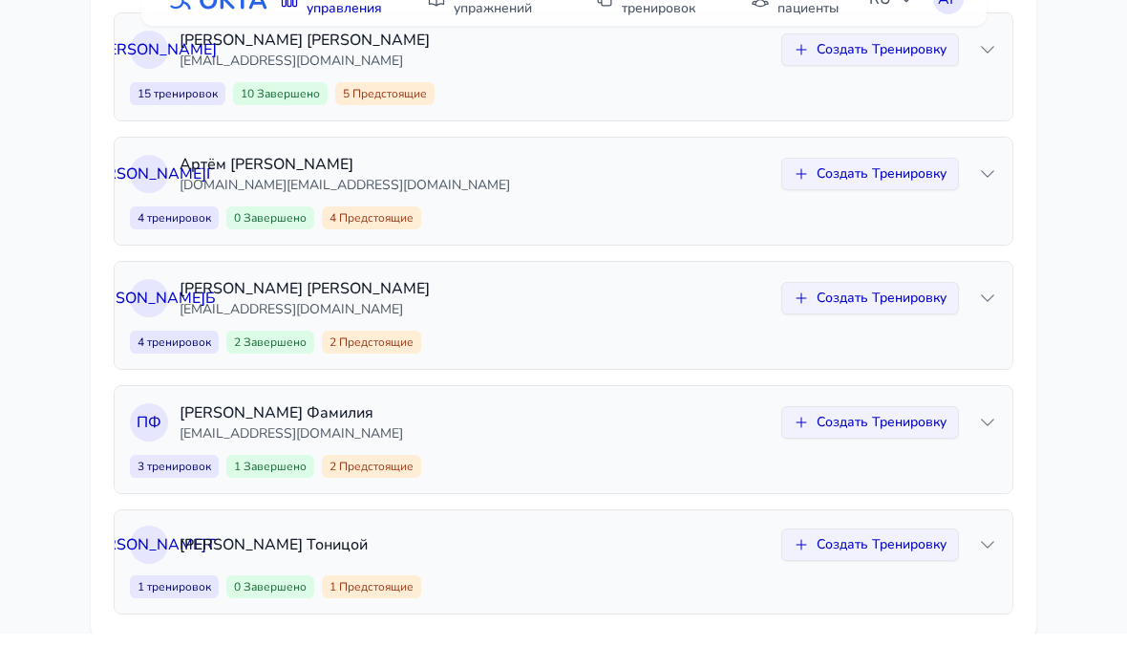
click at [997, 297] on div "А Б Арина Брановицкая arina@oktahealth.com Создать Тренировку 4 тренировок 2 За…" at bounding box center [564, 350] width 898 height 107
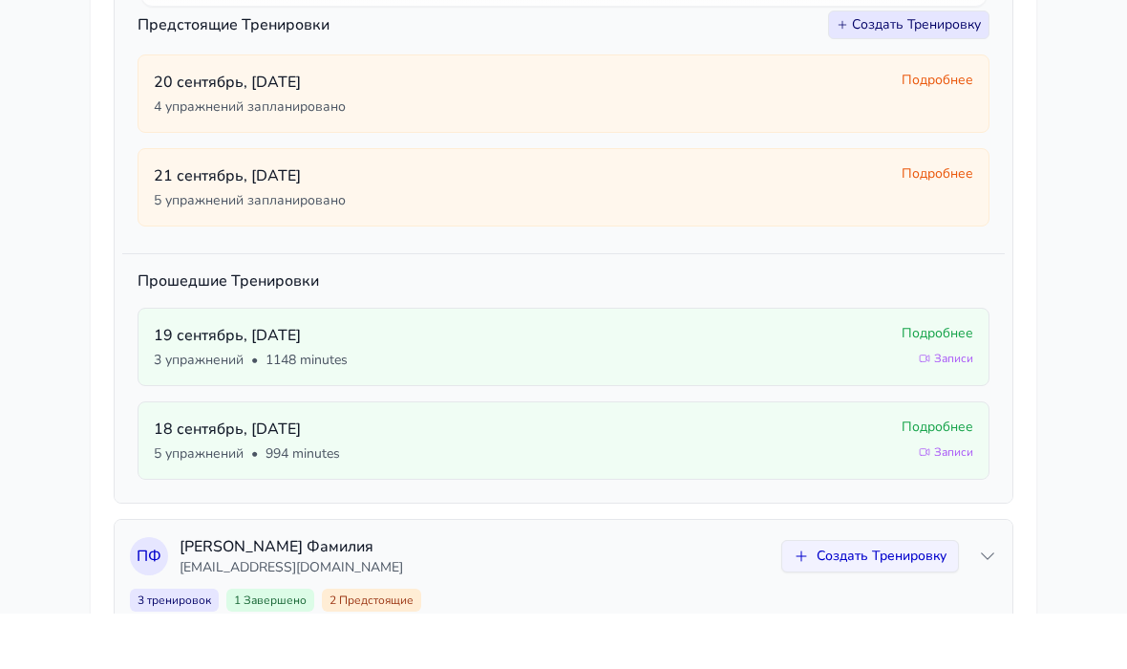
scroll to position [692, 0]
click at [942, 379] on span "Подробнее" at bounding box center [938, 388] width 72 height 19
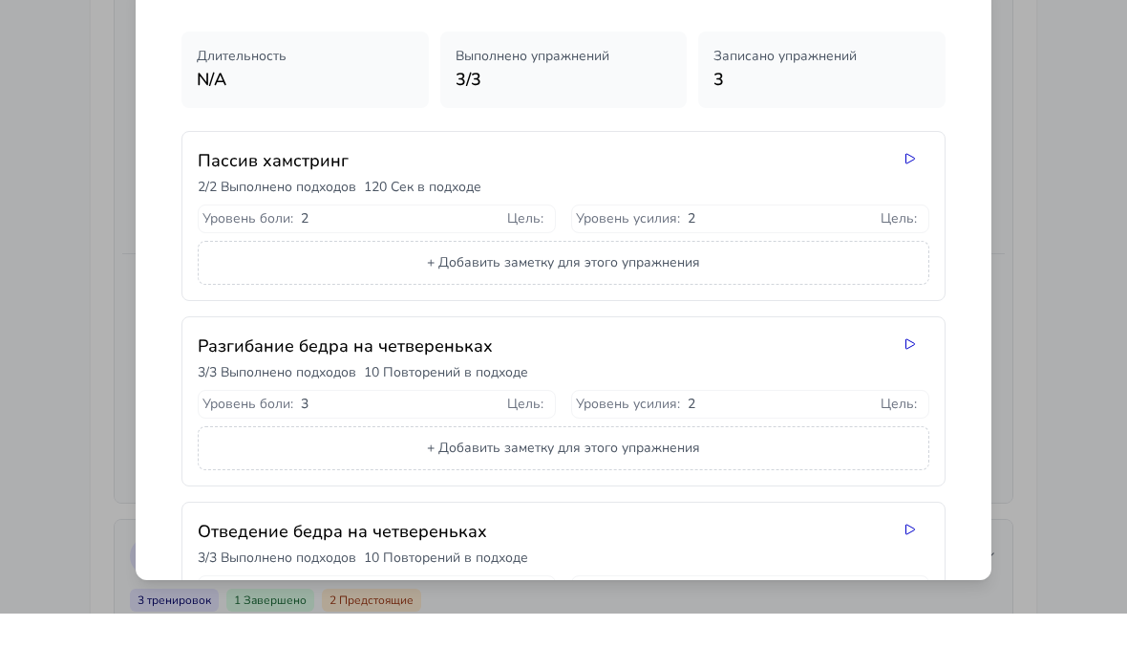
scroll to position [50, 0]
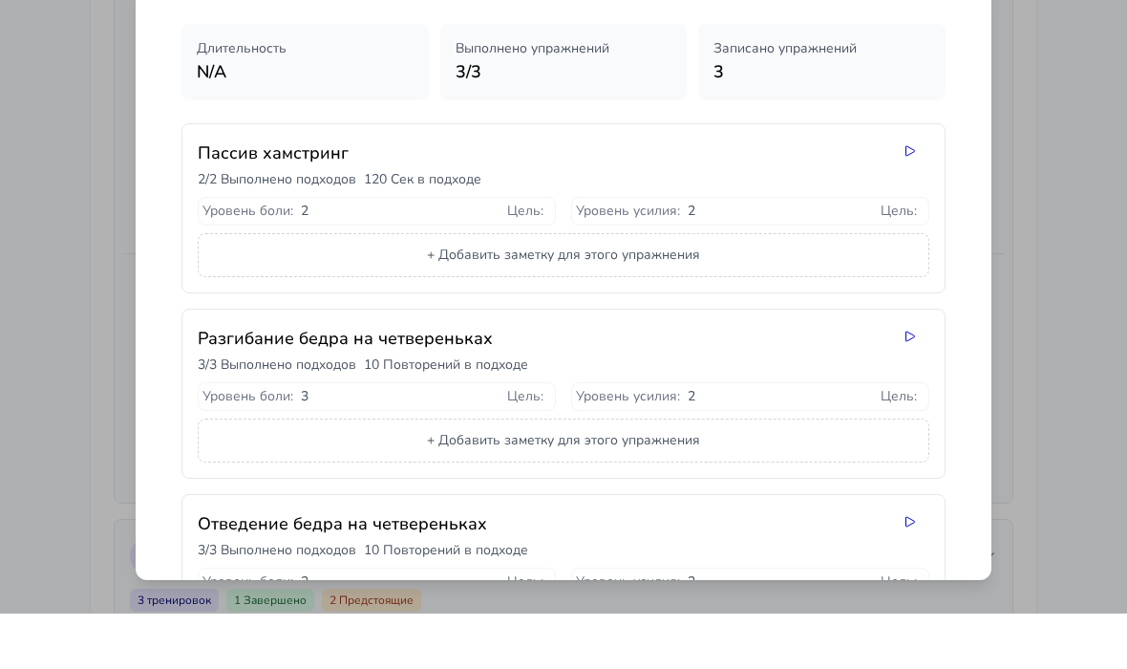
click at [917, 199] on icon at bounding box center [910, 206] width 15 height 15
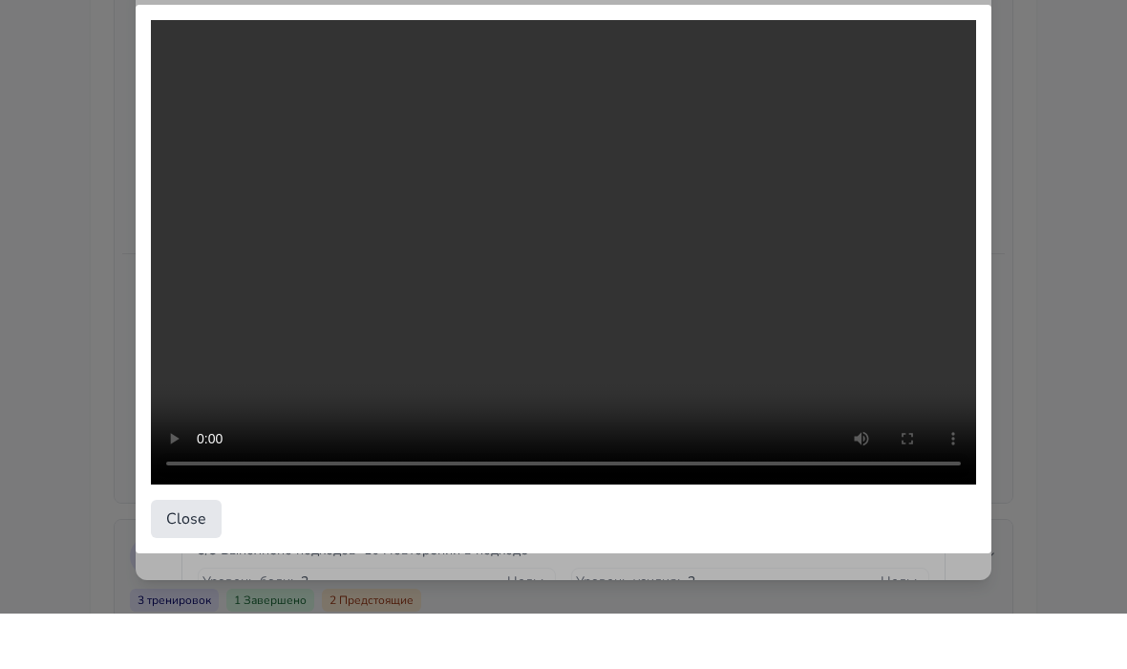
click at [570, 244] on video at bounding box center [563, 307] width 825 height 464
click at [576, 246] on video at bounding box center [563, 307] width 825 height 464
click at [774, 322] on video at bounding box center [563, 307] width 825 height 464
click at [196, 555] on button "Close" at bounding box center [186, 574] width 71 height 38
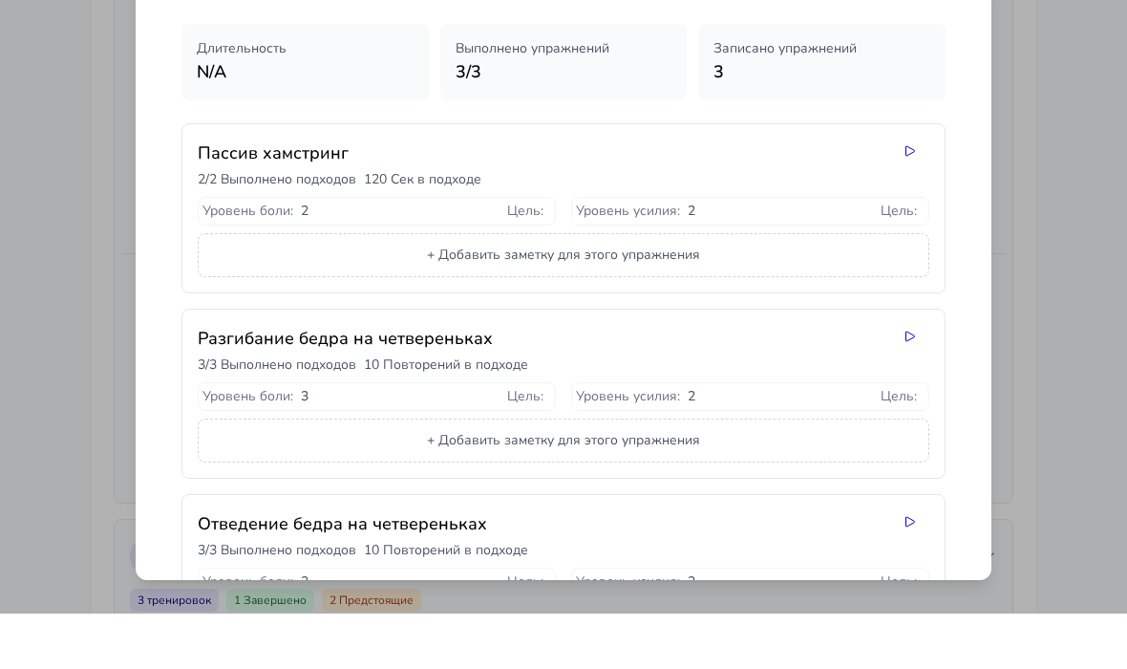
click at [910, 384] on icon at bounding box center [910, 391] width 15 height 15
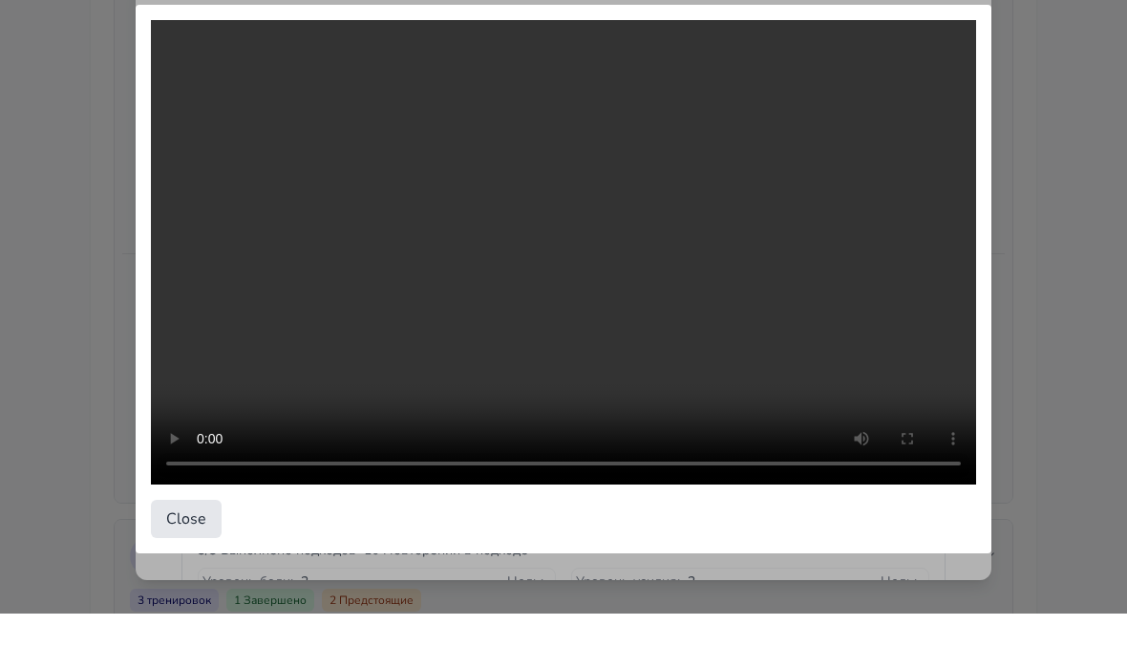
click at [908, 332] on video at bounding box center [563, 307] width 825 height 464
click at [565, 337] on video at bounding box center [563, 307] width 825 height 464
click at [558, 242] on video at bounding box center [563, 307] width 825 height 464
click at [183, 555] on button "Close" at bounding box center [186, 574] width 71 height 38
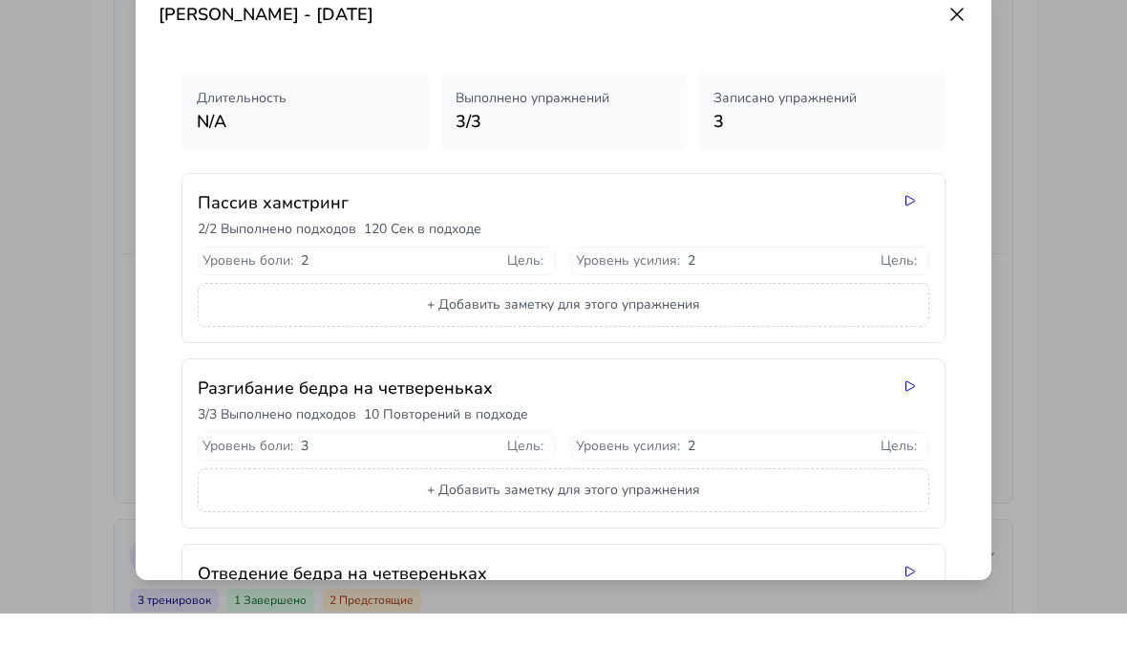
scroll to position [0, 0]
click at [960, 58] on icon at bounding box center [957, 69] width 23 height 23
